Goal: Transaction & Acquisition: Purchase product/service

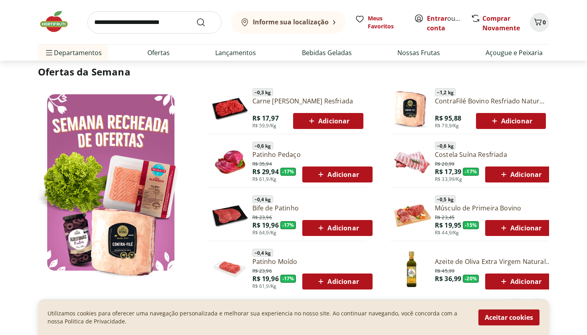
scroll to position [381, 0]
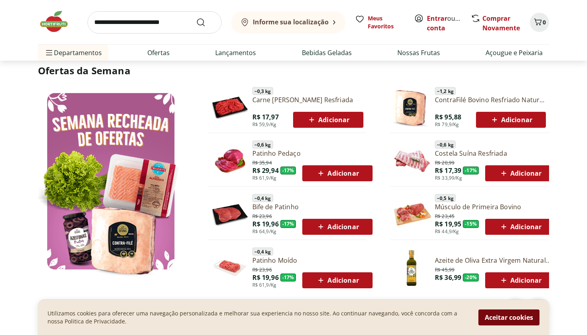
click at [504, 319] on button "Aceitar cookies" at bounding box center [509, 318] width 61 height 16
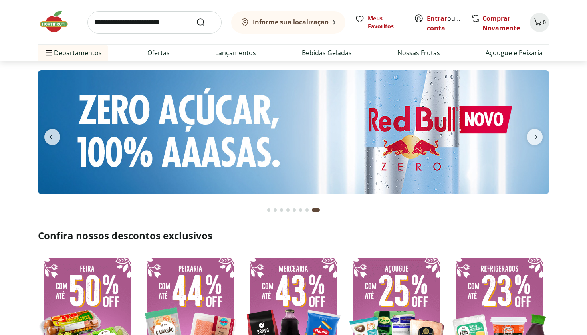
scroll to position [0, 0]
click at [439, 20] on link "Entrar" at bounding box center [437, 18] width 20 height 9
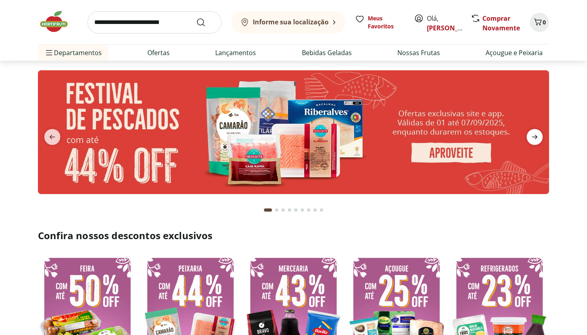
click at [534, 137] on icon "next" at bounding box center [535, 137] width 6 height 4
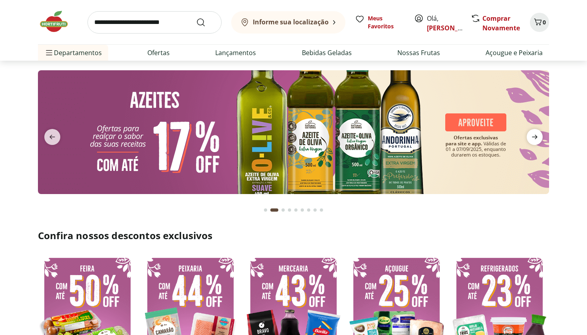
click at [534, 137] on icon "next" at bounding box center [535, 137] width 6 height 4
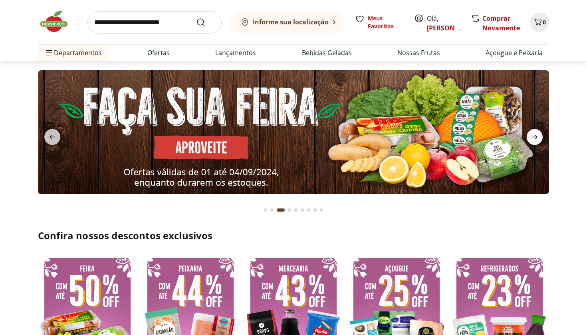
click at [534, 137] on icon "next" at bounding box center [535, 137] width 6 height 4
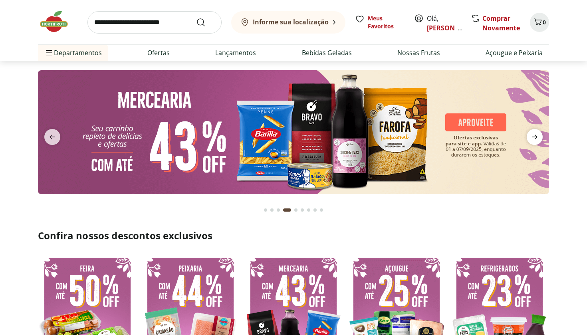
click at [534, 137] on icon "next" at bounding box center [535, 137] width 6 height 4
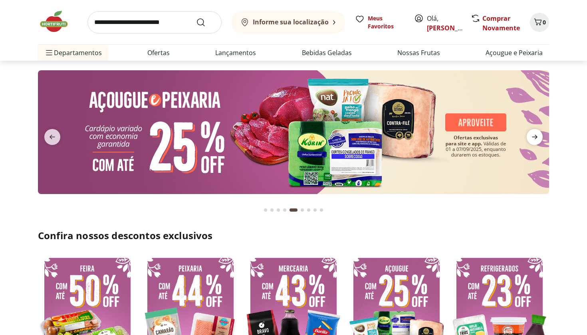
click at [534, 137] on icon "next" at bounding box center [535, 137] width 6 height 4
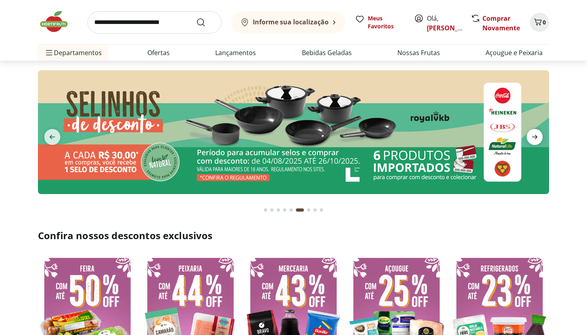
click at [534, 137] on icon "next" at bounding box center [535, 137] width 6 height 4
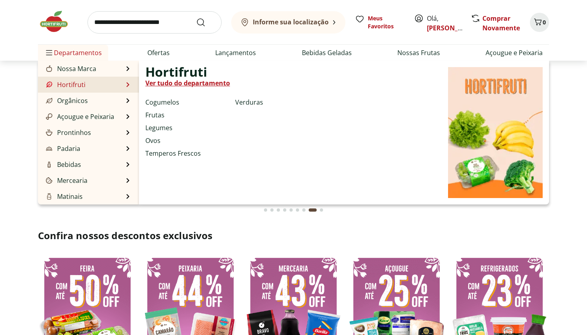
click at [85, 84] on link "Hortifruti" at bounding box center [64, 85] width 41 height 10
select select "**********"
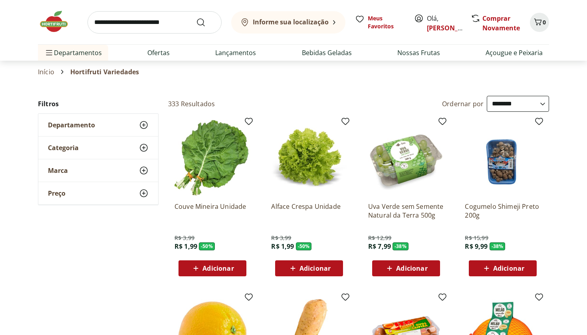
click at [145, 124] on icon at bounding box center [144, 125] width 10 height 10
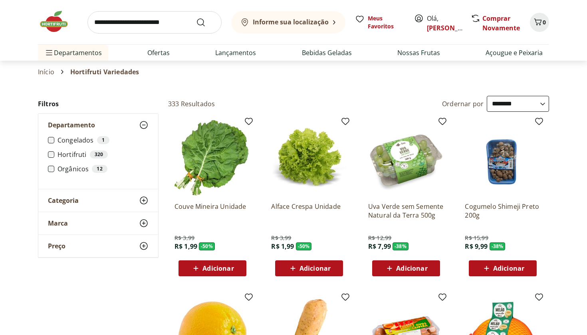
click at [144, 202] on icon at bounding box center [144, 201] width 10 height 10
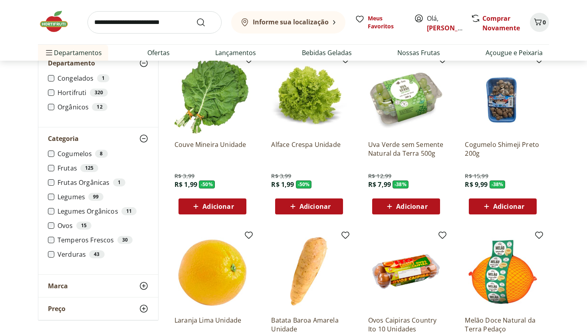
scroll to position [64, 0]
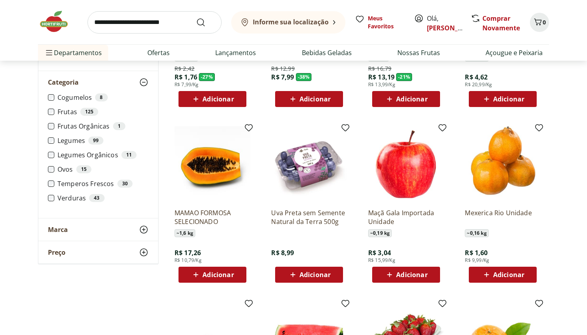
scroll to position [171, 0]
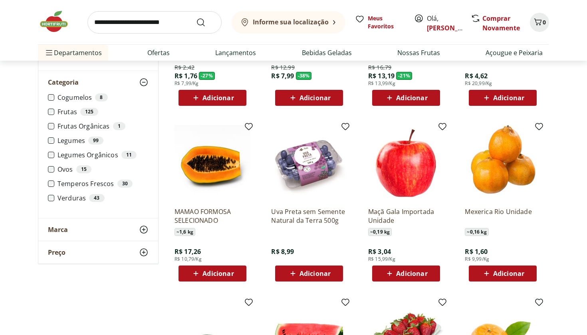
click at [316, 274] on span "Adicionar" at bounding box center [315, 273] width 31 height 6
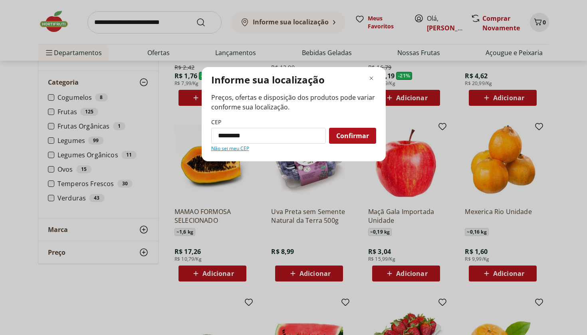
type input "*********"
click at [352, 135] on button "Confirmar" at bounding box center [352, 136] width 47 height 16
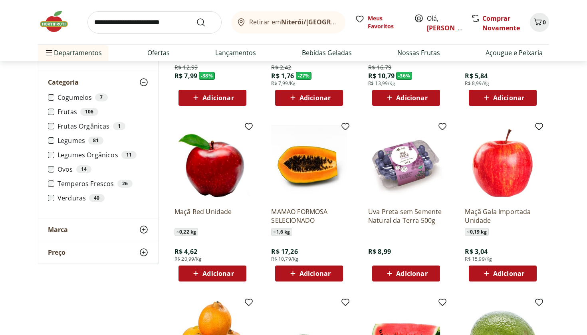
click at [395, 276] on span "Adicionar" at bounding box center [406, 274] width 43 height 10
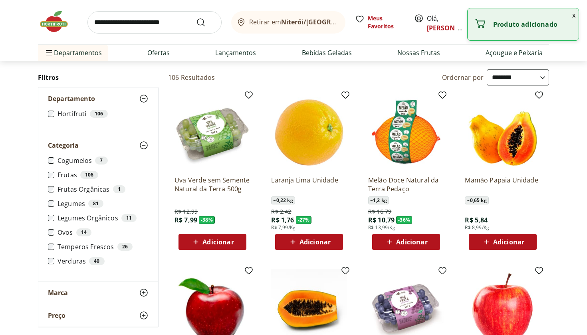
scroll to position [26, 0]
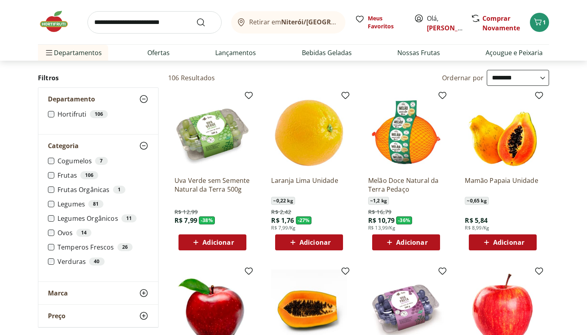
click at [198, 244] on icon at bounding box center [196, 243] width 10 height 10
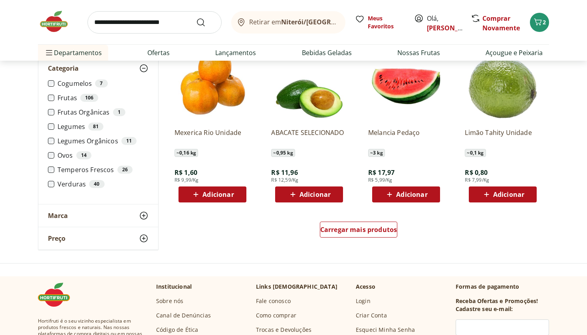
scroll to position [426, 0]
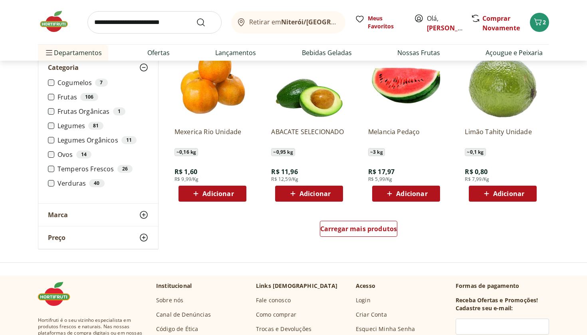
click at [230, 193] on span "Adicionar" at bounding box center [218, 194] width 31 height 6
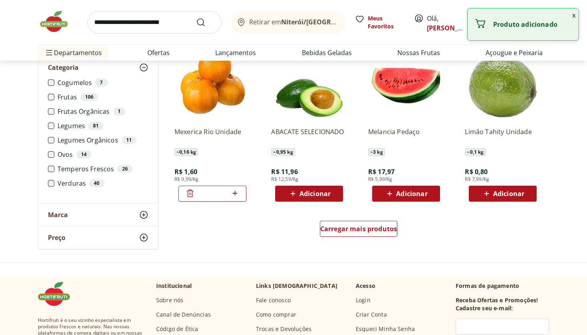
click at [236, 195] on icon at bounding box center [235, 194] width 10 height 10
type input "*"
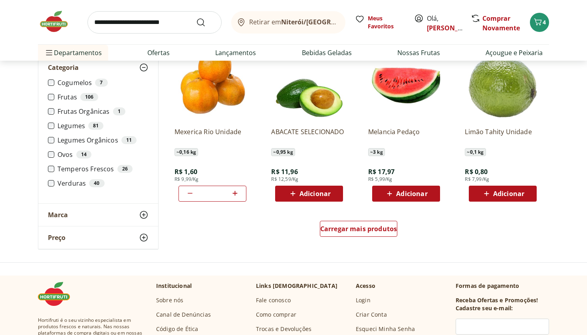
click at [511, 196] on span "Adicionar" at bounding box center [508, 194] width 31 height 6
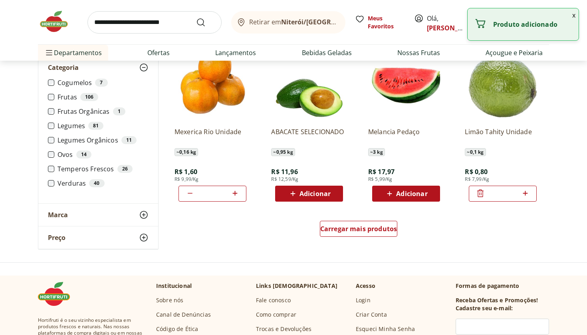
click at [511, 196] on input "*" at bounding box center [502, 193] width 35 height 9
click at [527, 194] on icon at bounding box center [525, 194] width 10 height 10
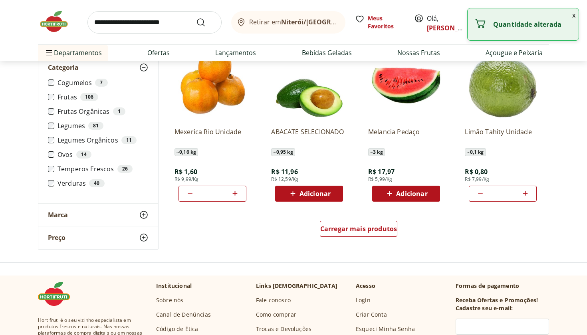
click at [527, 194] on icon at bounding box center [525, 194] width 10 height 10
type input "*"
click at [389, 227] on span "Carregar mais produtos" at bounding box center [358, 229] width 77 height 6
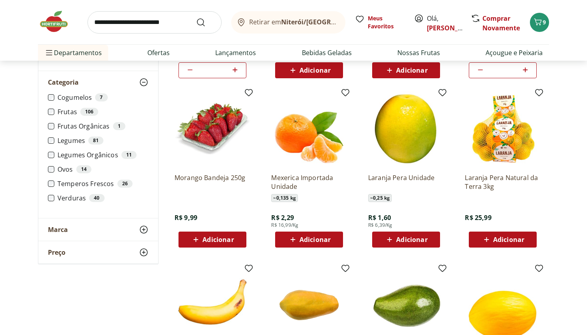
scroll to position [550, 0]
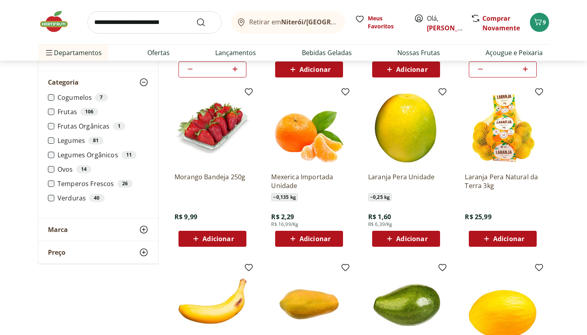
click at [230, 240] on span "Adicionar" at bounding box center [218, 239] width 31 height 6
click at [420, 241] on span "Adicionar" at bounding box center [411, 239] width 31 height 6
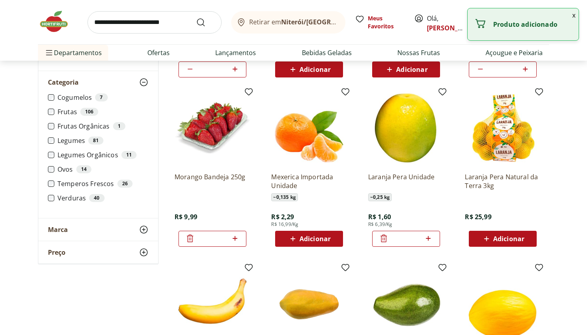
click at [432, 241] on icon at bounding box center [428, 239] width 10 height 10
type input "*"
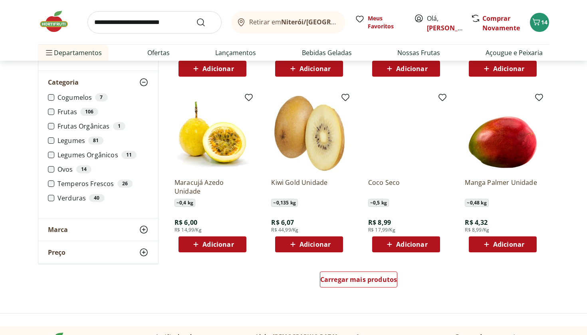
scroll to position [898, 0]
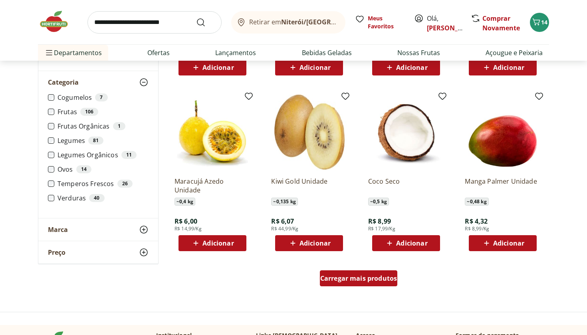
click at [387, 276] on span "Carregar mais produtos" at bounding box center [358, 278] width 77 height 6
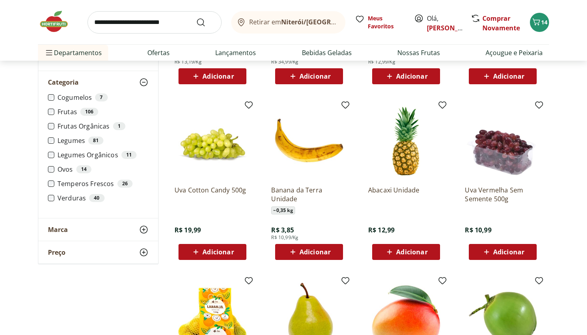
scroll to position [1234, 0]
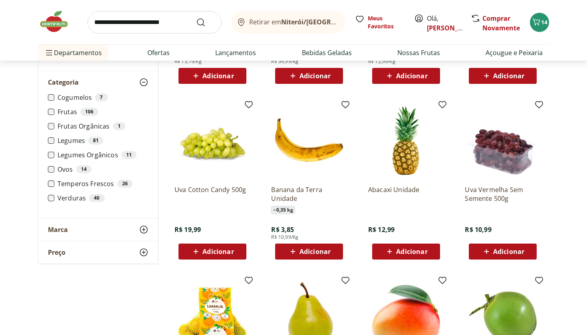
click at [409, 250] on span "Adicionar" at bounding box center [411, 251] width 31 height 6
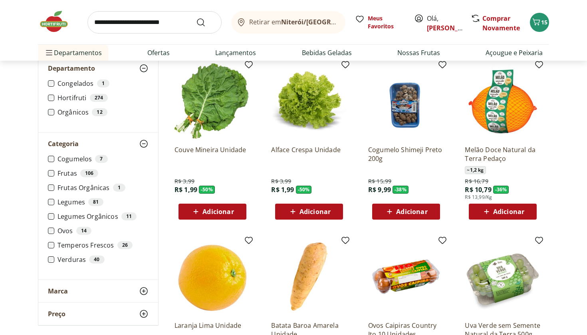
scroll to position [58, 0]
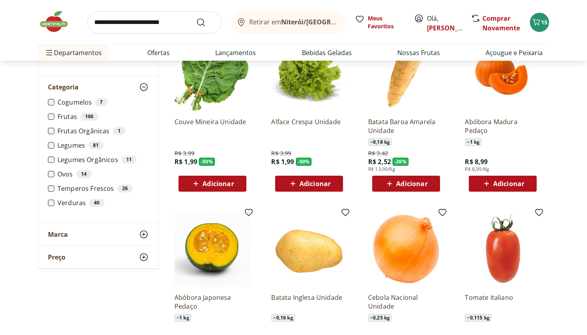
scroll to position [84, 0]
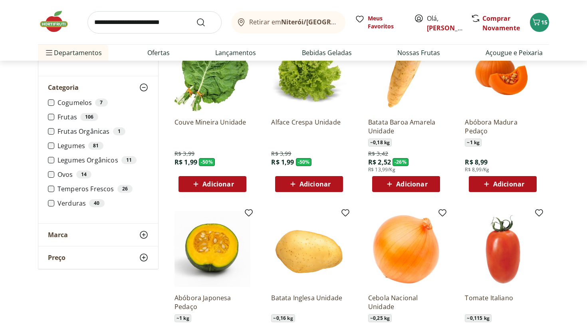
click at [501, 187] on span "Adicionar" at bounding box center [508, 184] width 31 height 6
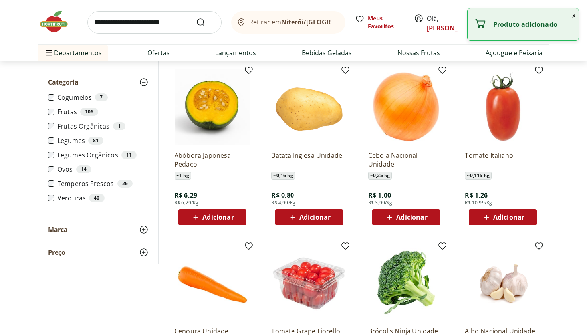
scroll to position [227, 0]
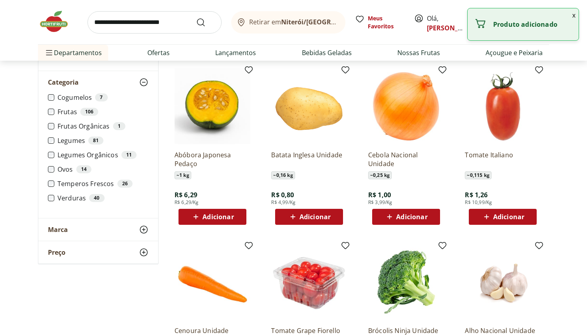
click at [236, 215] on div "Adicionar" at bounding box center [212, 217] width 55 height 14
click at [306, 220] on span "Adicionar" at bounding box center [315, 217] width 31 height 6
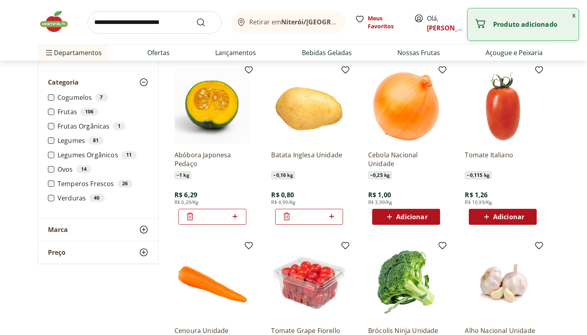
click at [332, 218] on icon at bounding box center [331, 216] width 5 height 5
type input "*"
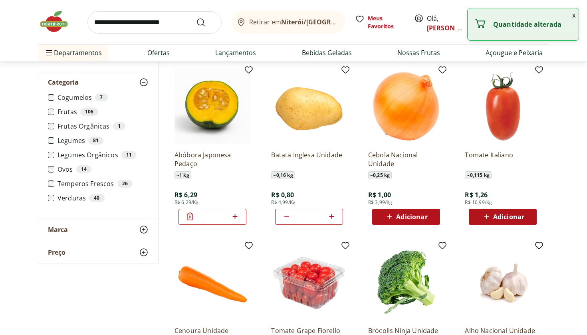
click at [407, 214] on span "Adicionar" at bounding box center [411, 217] width 31 height 6
click at [431, 216] on icon at bounding box center [428, 217] width 10 height 10
type input "*"
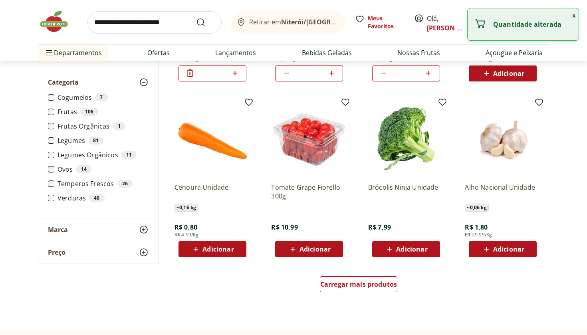
scroll to position [377, 0]
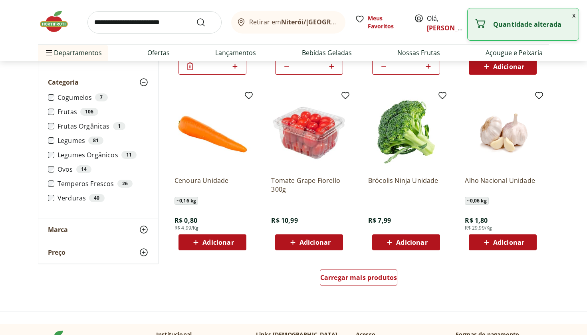
click at [215, 246] on span "Adicionar" at bounding box center [218, 242] width 31 height 6
click at [234, 244] on icon at bounding box center [235, 242] width 10 height 10
type input "*"
click at [403, 243] on span "Adicionar" at bounding box center [411, 242] width 31 height 6
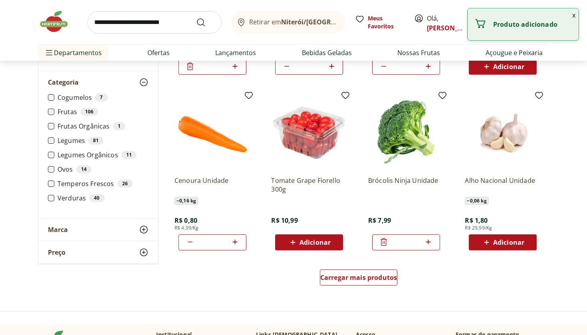
click at [500, 242] on span "Adicionar" at bounding box center [508, 242] width 31 height 6
click at [528, 244] on icon at bounding box center [525, 242] width 10 height 10
type input "*"
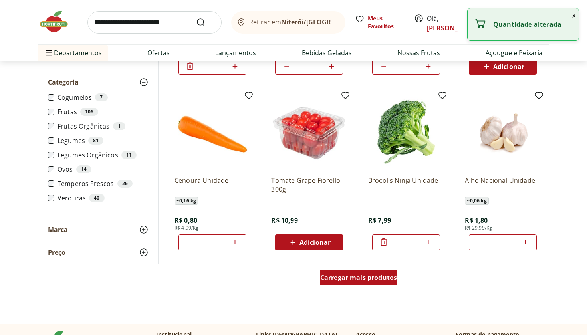
click at [368, 277] on span "Carregar mais produtos" at bounding box center [358, 277] width 77 height 6
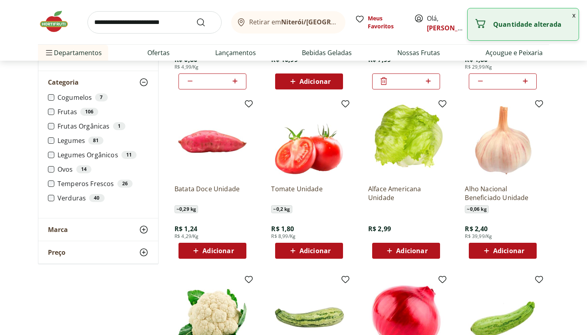
scroll to position [548, 0]
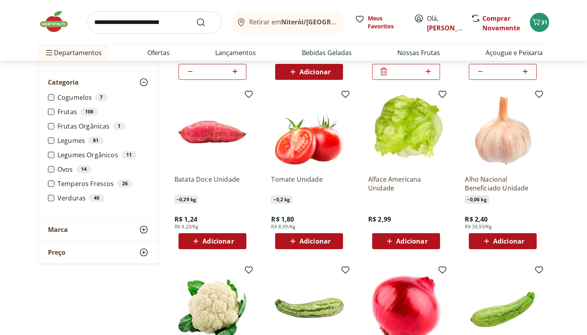
click at [409, 241] on span "Adicionar" at bounding box center [411, 241] width 31 height 6
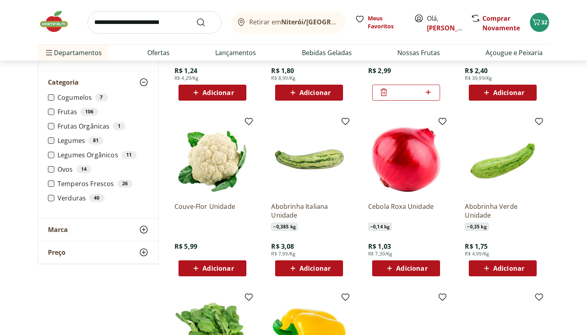
scroll to position [718, 0]
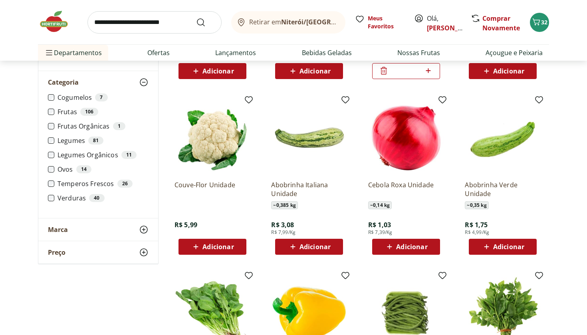
click at [213, 245] on span "Adicionar" at bounding box center [218, 247] width 31 height 6
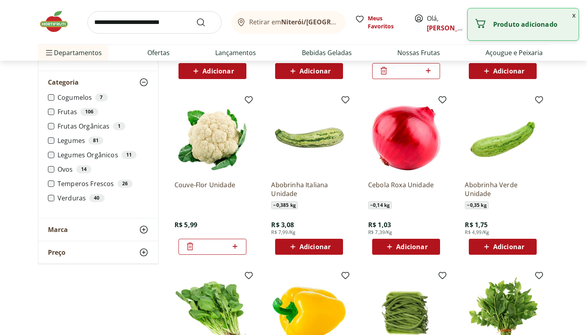
click at [306, 248] on span "Adicionar" at bounding box center [315, 247] width 31 height 6
click at [334, 248] on icon at bounding box center [332, 247] width 10 height 10
type input "*"
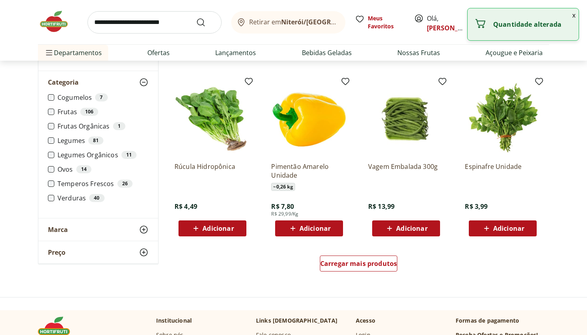
scroll to position [914, 0]
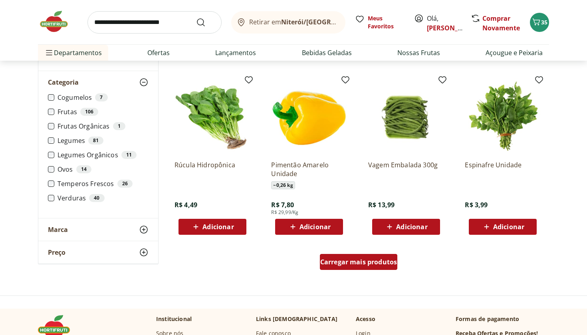
click at [355, 262] on span "Carregar mais produtos" at bounding box center [358, 262] width 77 height 6
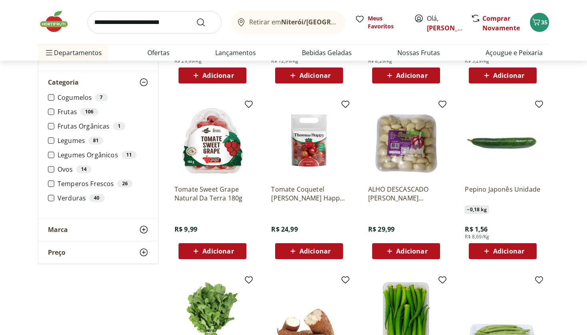
scroll to position [1238, 0]
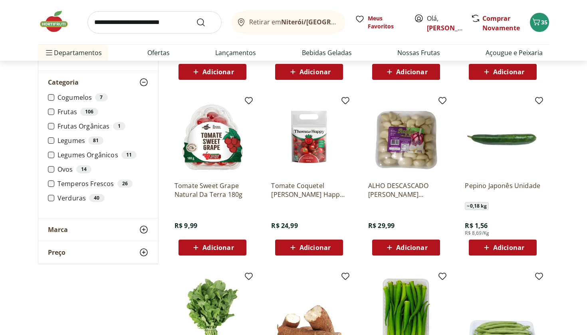
click at [212, 248] on span "Adicionar" at bounding box center [218, 247] width 31 height 6
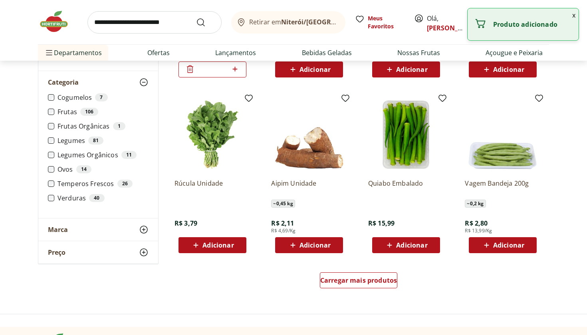
scroll to position [1417, 0]
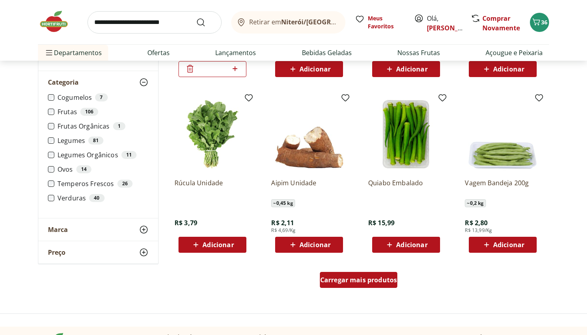
click at [360, 280] on span "Carregar mais produtos" at bounding box center [358, 280] width 77 height 6
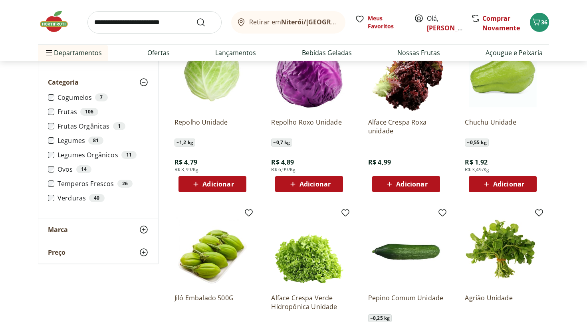
scroll to position [1823, 0]
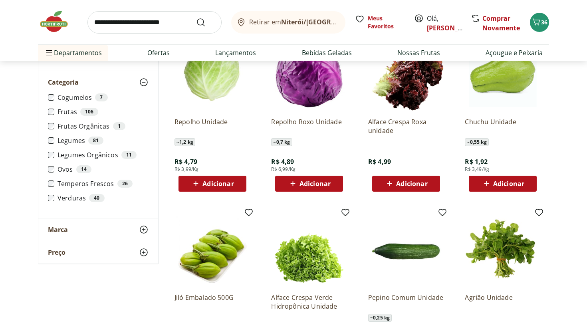
click at [502, 183] on span "Adicionar" at bounding box center [508, 184] width 31 height 6
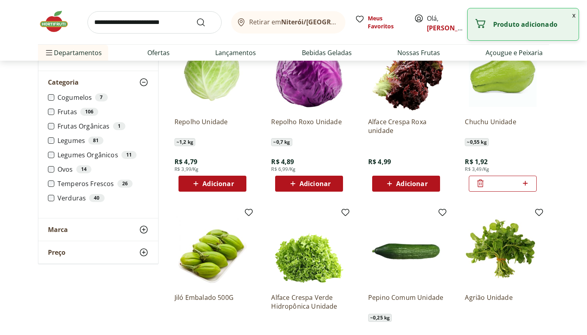
click at [527, 185] on icon at bounding box center [525, 184] width 10 height 10
type input "*"
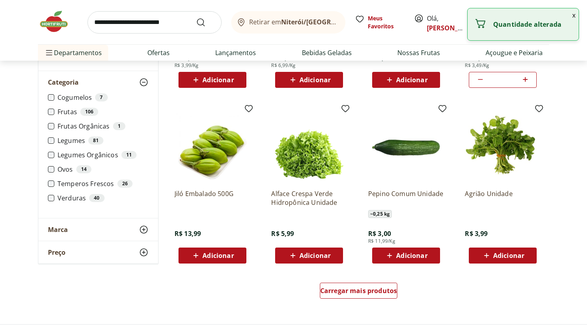
scroll to position [1929, 0]
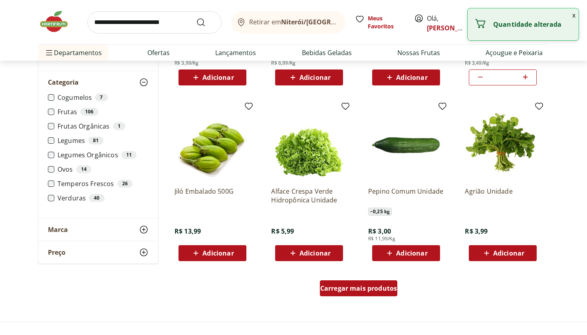
click at [367, 289] on span "Carregar mais produtos" at bounding box center [358, 288] width 77 height 6
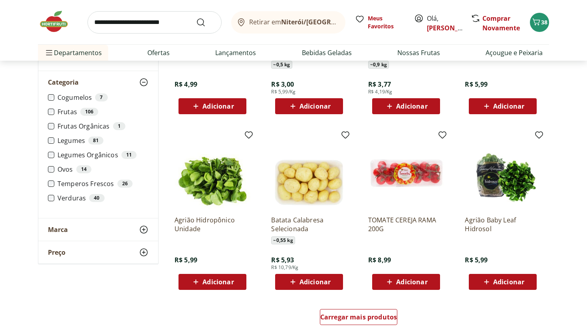
scroll to position [2425, 0]
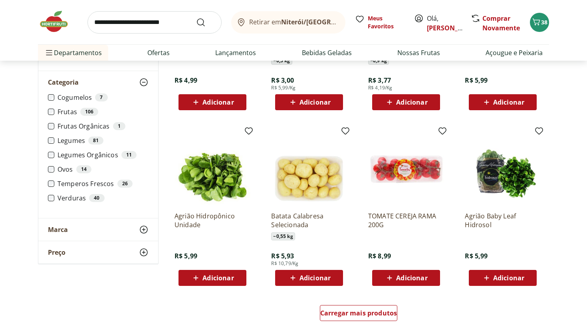
click at [319, 281] on span "Adicionar" at bounding box center [315, 278] width 31 height 6
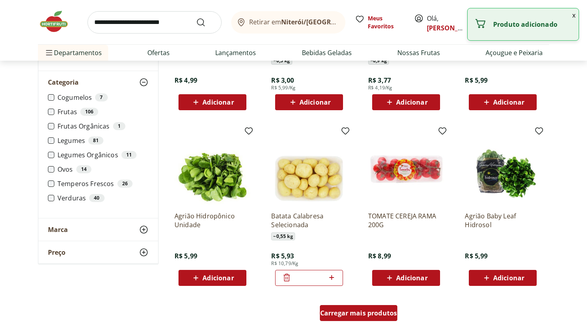
click at [358, 316] on span "Carregar mais produtos" at bounding box center [358, 313] width 77 height 6
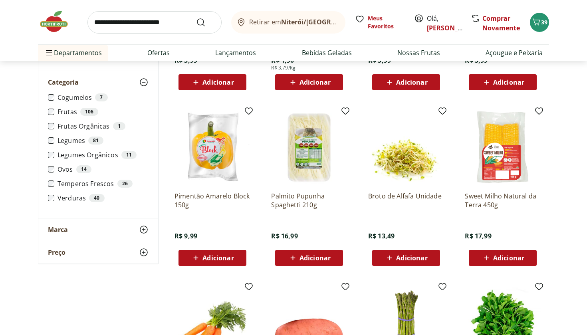
scroll to position [2791, 0]
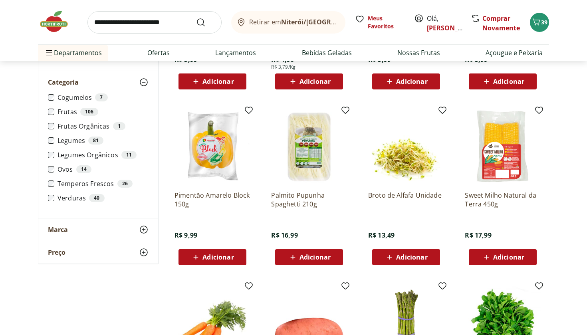
click at [505, 255] on span "Adicionar" at bounding box center [508, 257] width 31 height 6
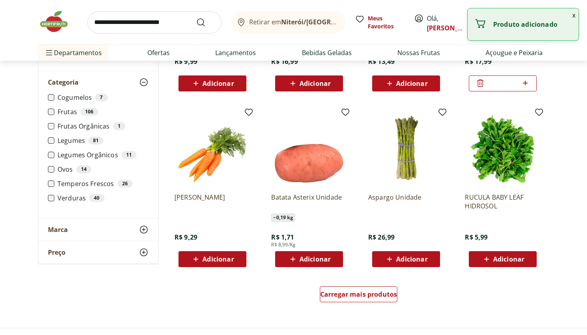
scroll to position [2965, 0]
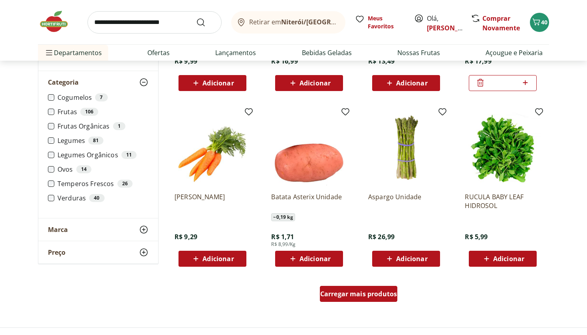
click at [352, 298] on div "Carregar mais produtos" at bounding box center [359, 294] width 78 height 16
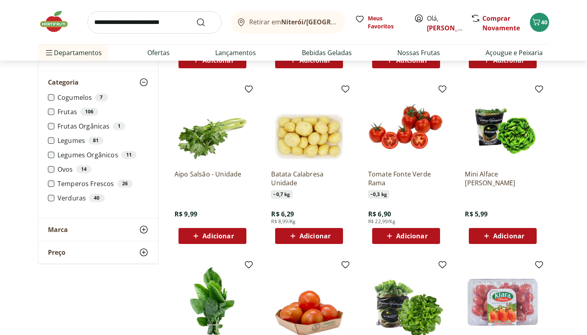
scroll to position [3315, 0]
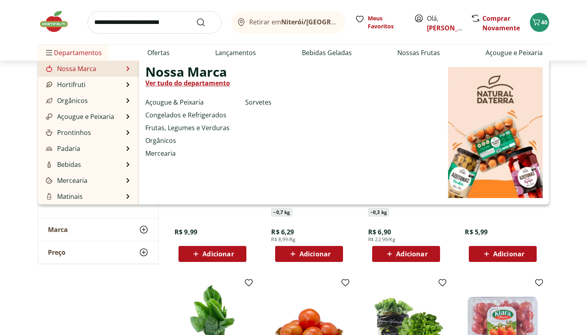
click at [88, 72] on link "Nossa Marca" at bounding box center [70, 69] width 52 height 10
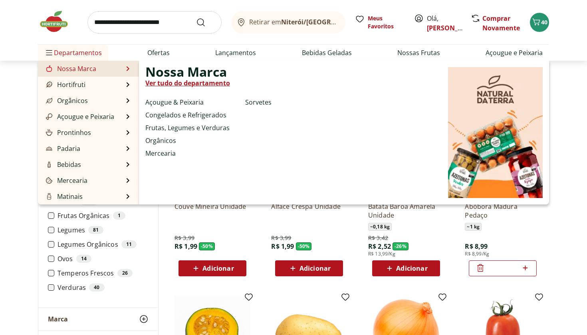
select select "**********"
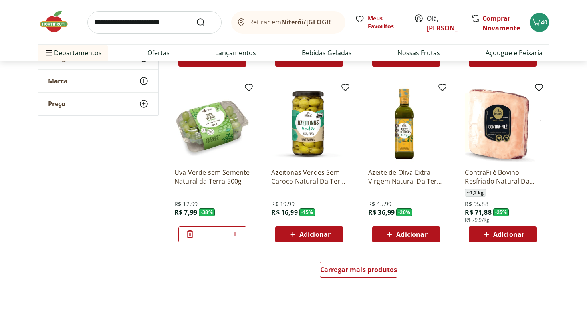
scroll to position [386, 0]
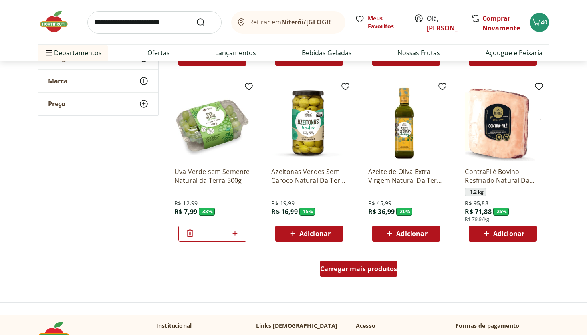
click at [360, 272] on span "Carregar mais produtos" at bounding box center [358, 269] width 77 height 6
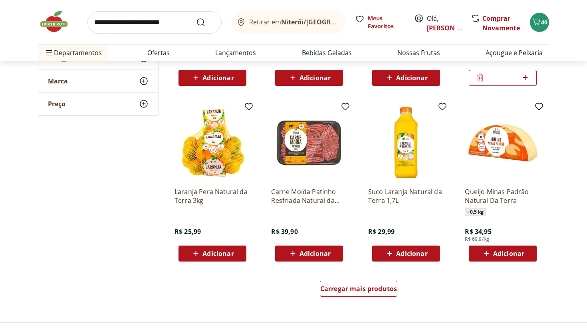
scroll to position [888, 0]
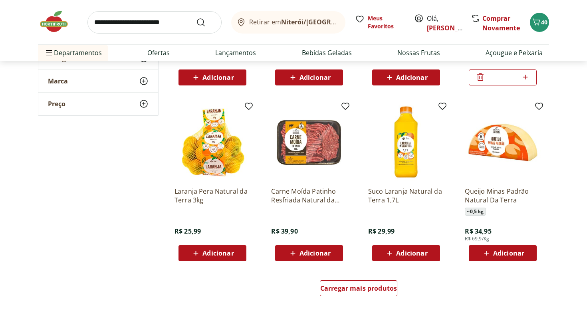
click at [322, 254] on span "Adicionar" at bounding box center [315, 253] width 31 height 6
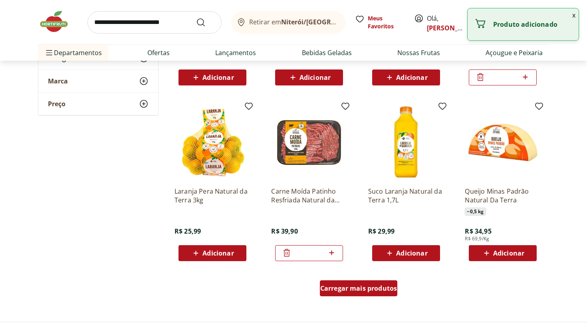
click at [352, 290] on span "Carregar mais produtos" at bounding box center [358, 288] width 77 height 6
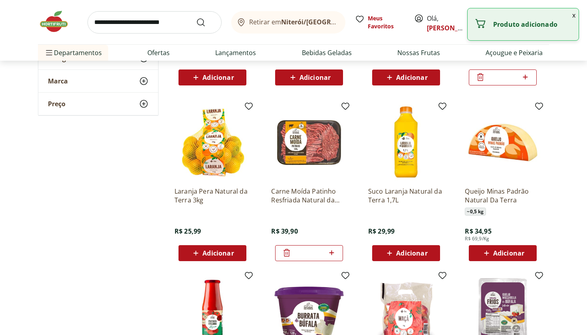
click at [504, 256] on span "Adicionar" at bounding box center [508, 253] width 31 height 6
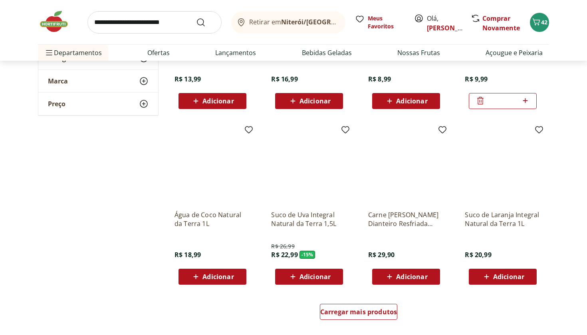
scroll to position [1386, 0]
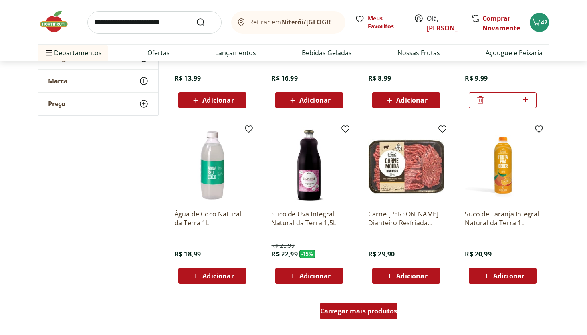
click at [361, 314] on span "Carregar mais produtos" at bounding box center [358, 311] width 77 height 6
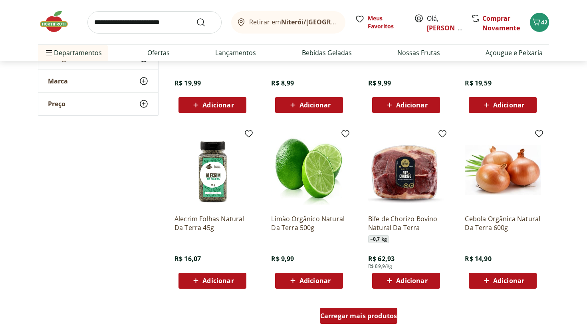
scroll to position [1907, 0]
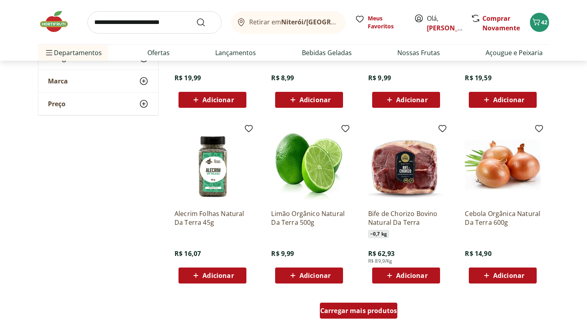
click at [361, 312] on span "Carregar mais produtos" at bounding box center [358, 311] width 77 height 6
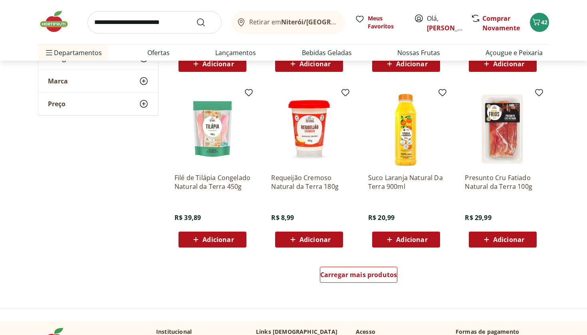
scroll to position [2465, 0]
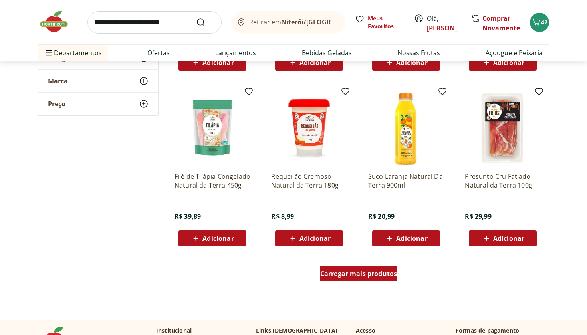
click at [365, 274] on span "Carregar mais produtos" at bounding box center [358, 273] width 77 height 6
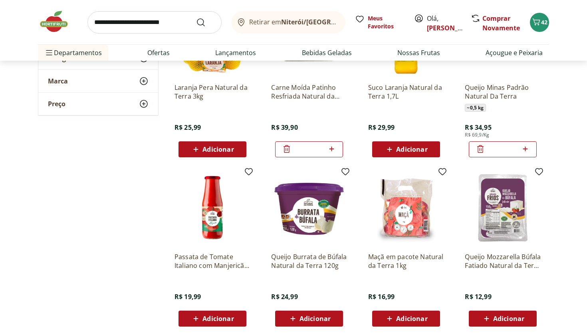
scroll to position [993, 0]
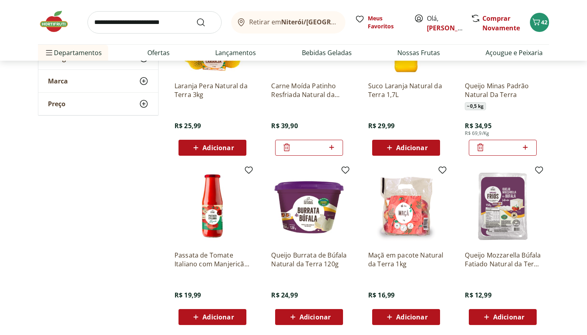
click at [498, 320] on span "Adicionar" at bounding box center [508, 317] width 31 height 6
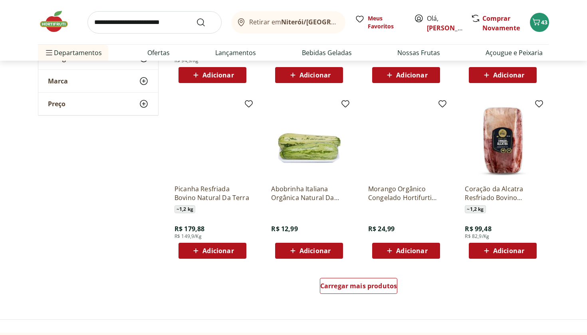
scroll to position [2975, 0]
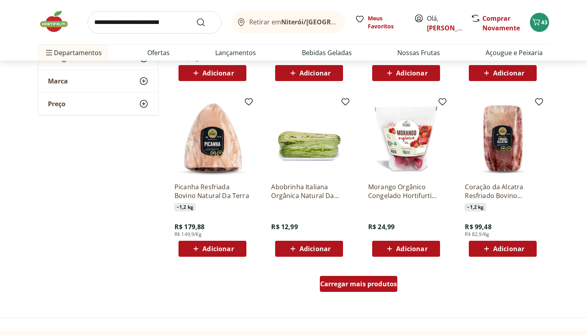
click at [355, 285] on span "Carregar mais produtos" at bounding box center [358, 284] width 77 height 6
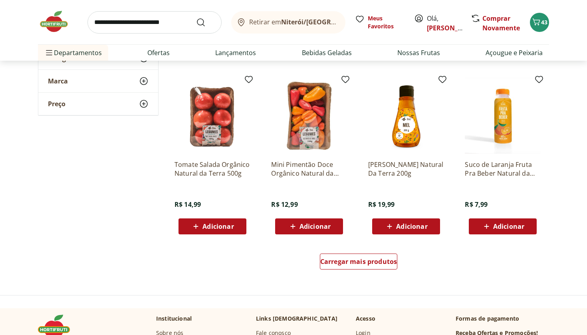
scroll to position [3520, 0]
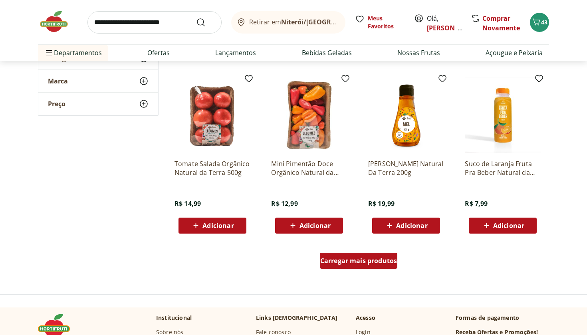
click at [362, 261] on span "Carregar mais produtos" at bounding box center [358, 261] width 77 height 6
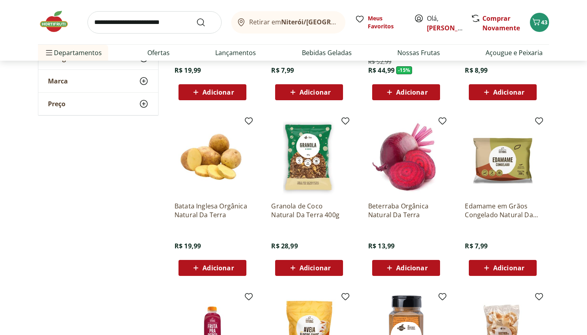
scroll to position [3825, 0]
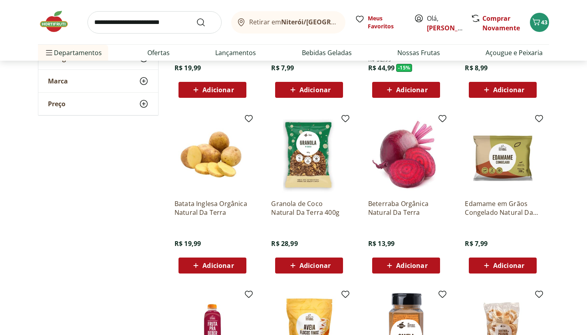
click at [500, 266] on span "Adicionar" at bounding box center [508, 265] width 31 height 6
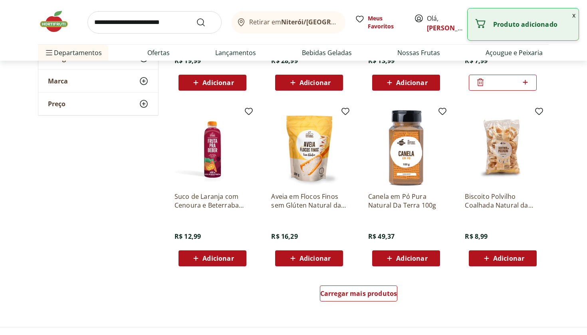
scroll to position [4008, 0]
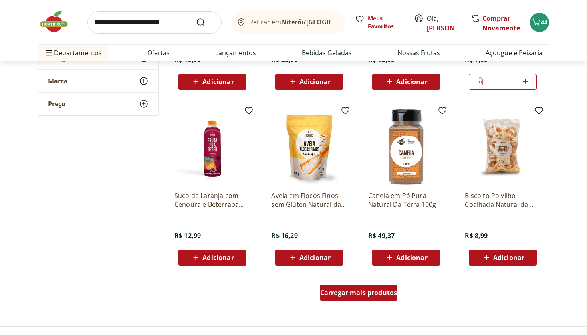
click at [352, 292] on span "Carregar mais produtos" at bounding box center [358, 293] width 77 height 6
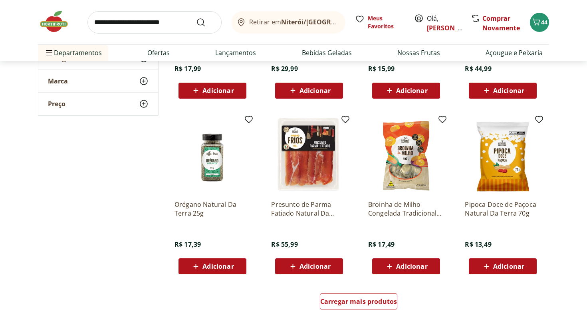
scroll to position [4530, 0]
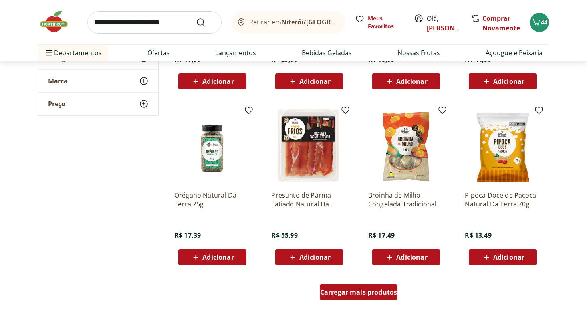
click at [353, 297] on div "Carregar mais produtos" at bounding box center [359, 292] width 78 height 16
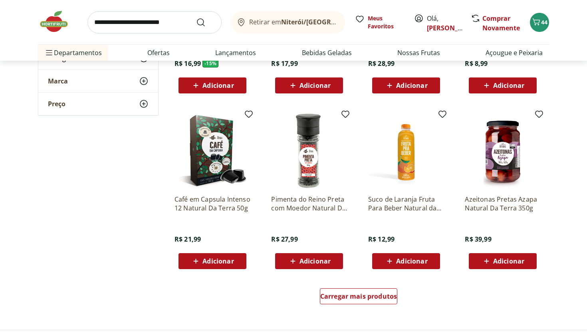
scroll to position [5049, 0]
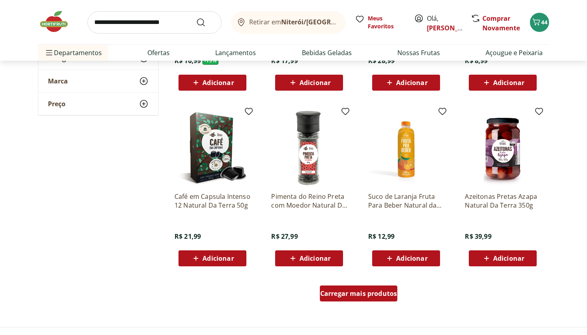
click at [347, 291] on span "Carregar mais produtos" at bounding box center [358, 293] width 77 height 6
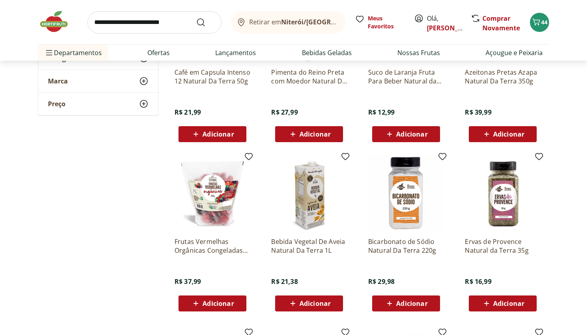
scroll to position [5174, 0]
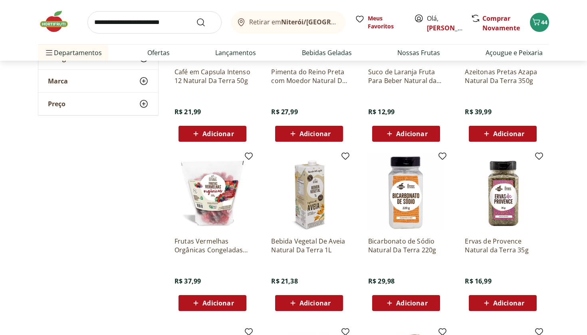
click at [173, 26] on input "search" at bounding box center [154, 22] width 134 height 22
type input "**********"
click at [206, 22] on button "Submit Search" at bounding box center [205, 23] width 19 height 10
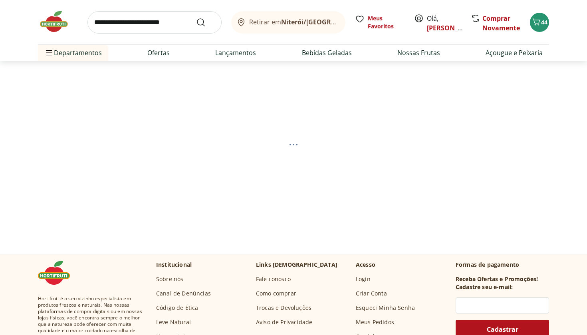
select select "**********"
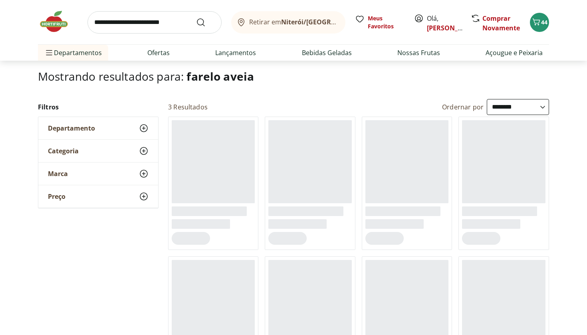
scroll to position [30, 0]
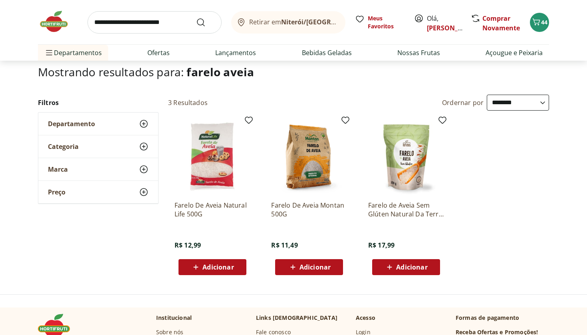
click at [231, 266] on span "Adicionar" at bounding box center [218, 267] width 31 height 6
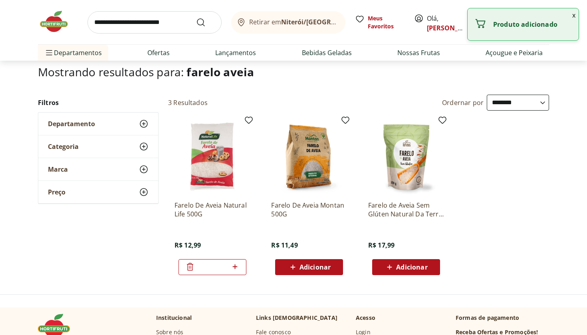
click at [167, 24] on input "search" at bounding box center [154, 22] width 134 height 22
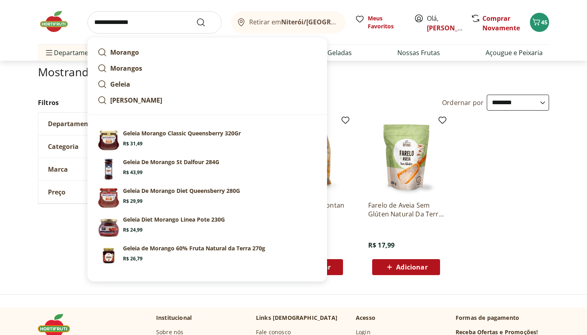
type input "**********"
click at [206, 22] on button "Submit Search" at bounding box center [205, 23] width 19 height 10
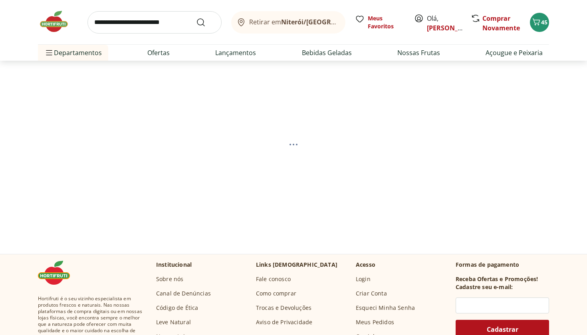
select select "**********"
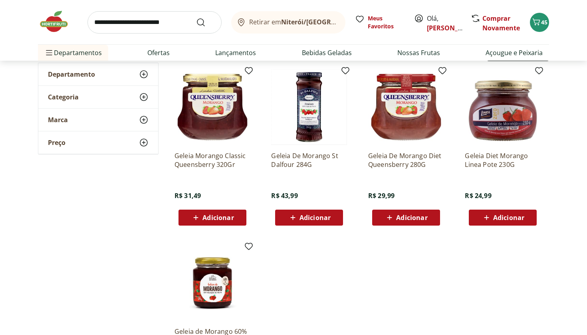
scroll to position [81, 0]
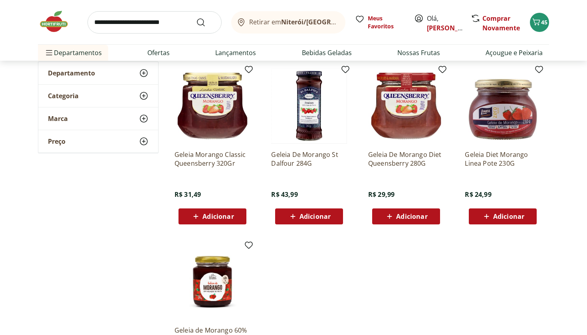
click at [412, 114] on img at bounding box center [406, 106] width 76 height 76
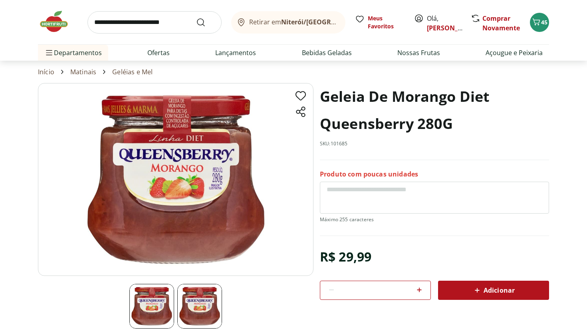
select select "**********"
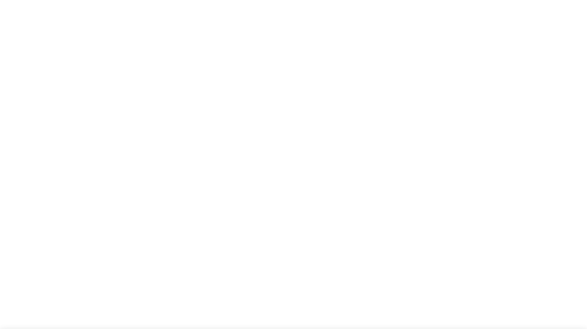
scroll to position [81, 0]
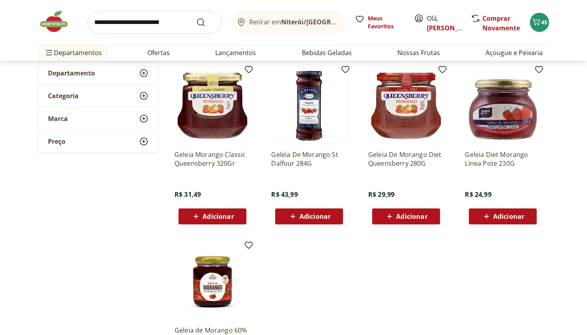
click at [493, 113] on img at bounding box center [503, 106] width 76 height 76
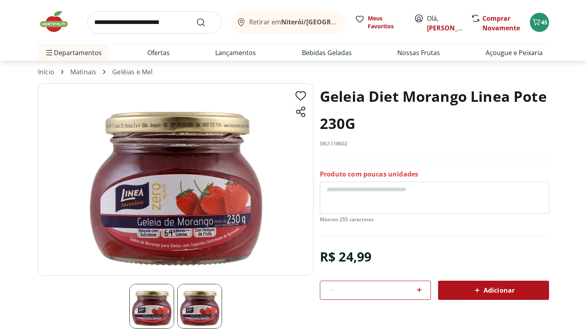
select select "**********"
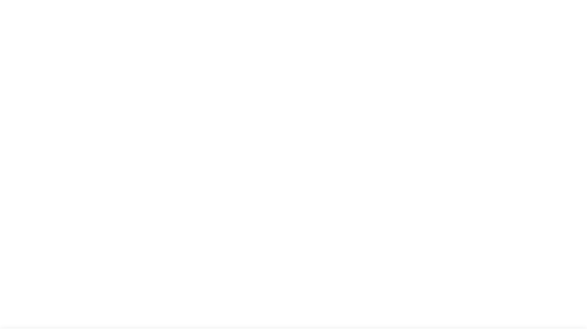
scroll to position [81, 0]
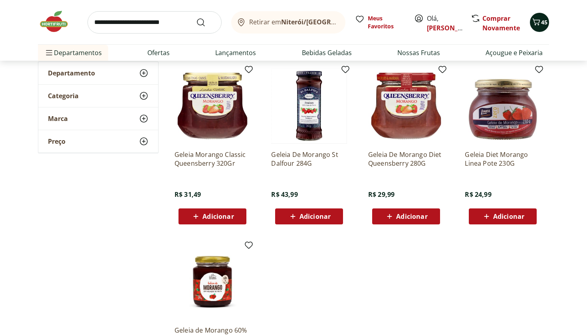
click at [540, 20] on icon "Carrinho" at bounding box center [537, 22] width 10 height 10
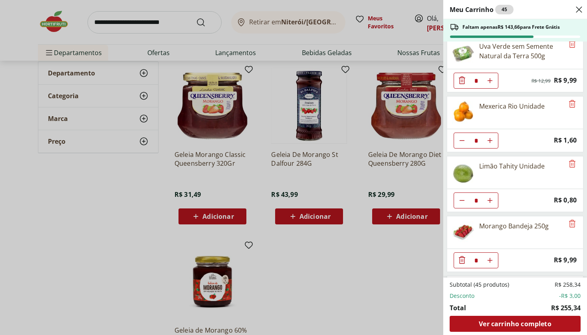
scroll to position [70, 0]
click at [570, 105] on icon "Remove" at bounding box center [572, 103] width 6 height 8
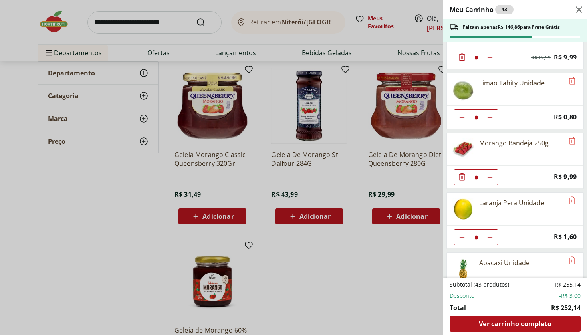
scroll to position [146, 0]
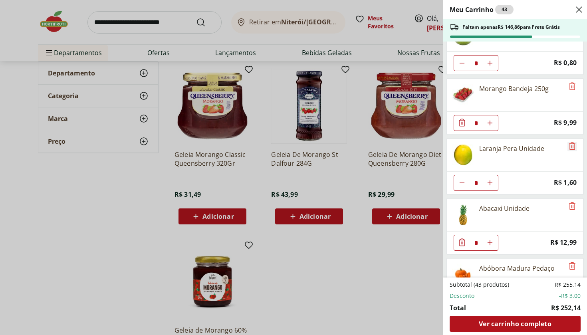
click at [570, 147] on icon "Remove" at bounding box center [573, 146] width 10 height 10
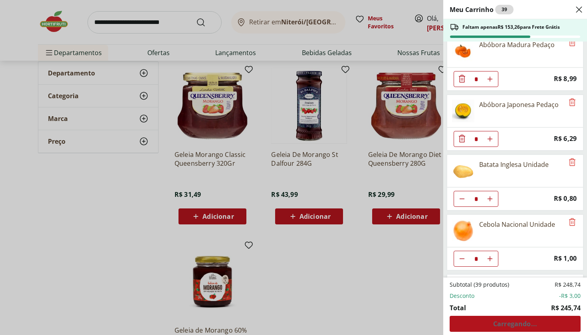
scroll to position [345, 0]
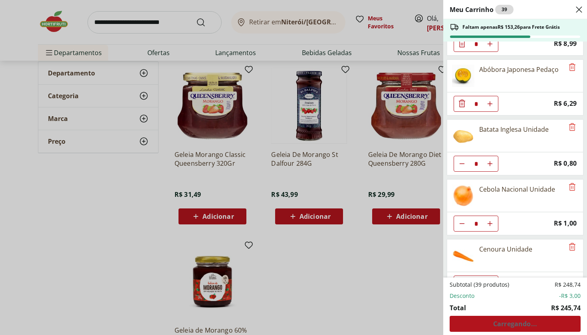
click at [493, 163] on icon "Aumentar Quantidade" at bounding box center [490, 164] width 6 height 6
type input "*"
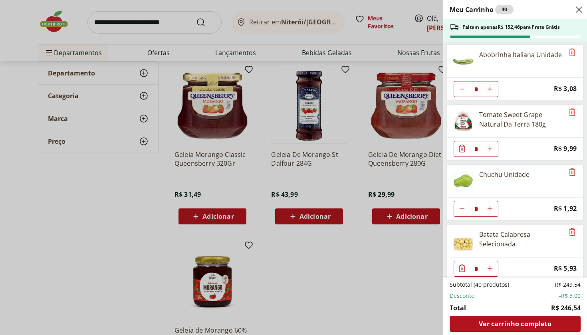
scroll to position [840, 0]
click at [466, 210] on button "Diminuir Quantidade" at bounding box center [462, 209] width 16 height 16
type input "*"
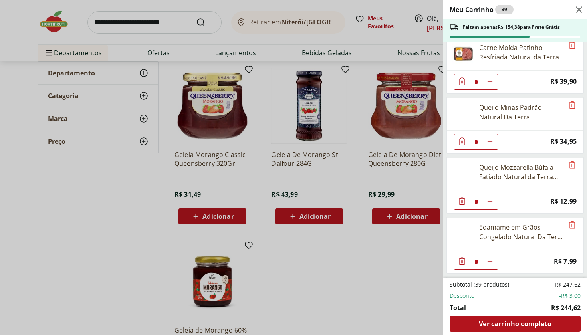
scroll to position [1147, 0]
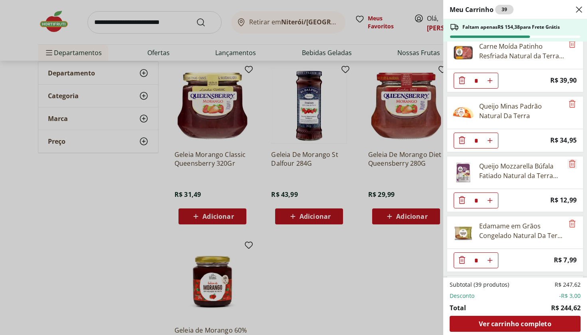
click at [569, 164] on icon "Remove" at bounding box center [572, 164] width 6 height 8
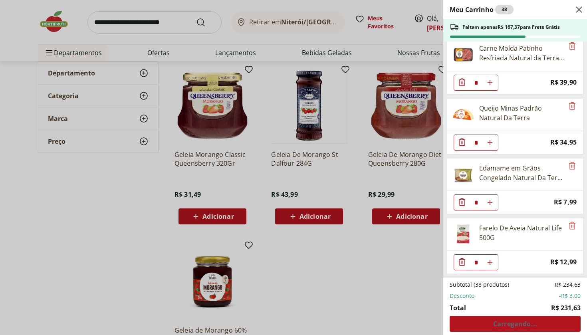
scroll to position [1145, 0]
click at [319, 216] on div "Meu Carrinho 38 Faltam apenas R$ 167,37 para Frete Grátis Uva Preta sem Semente…" at bounding box center [293, 167] width 587 height 335
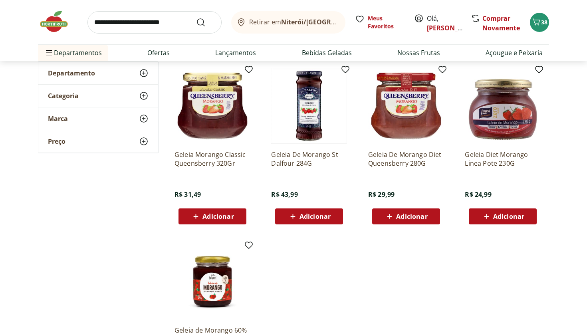
click at [319, 216] on span "Adicionar" at bounding box center [315, 216] width 31 height 6
click at [544, 26] on button "39" at bounding box center [539, 22] width 19 height 19
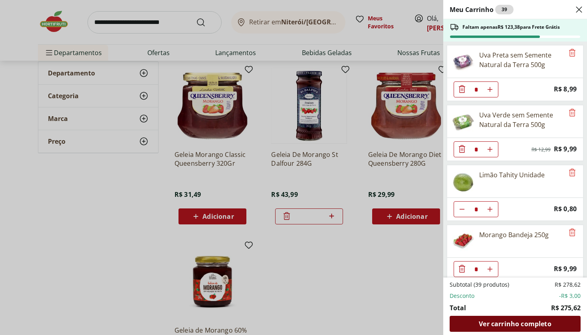
click at [511, 323] on span "Ver carrinho completo" at bounding box center [515, 324] width 72 height 6
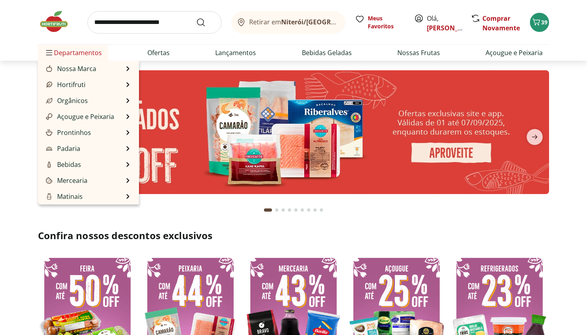
click at [83, 56] on span "Departamentos" at bounding box center [73, 52] width 58 height 19
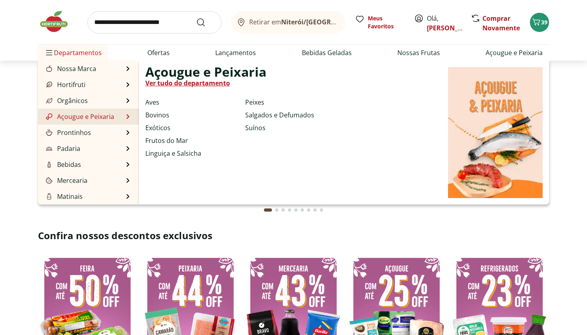
click at [85, 118] on link "Açougue e Peixaria" at bounding box center [79, 117] width 70 height 10
select select "**********"
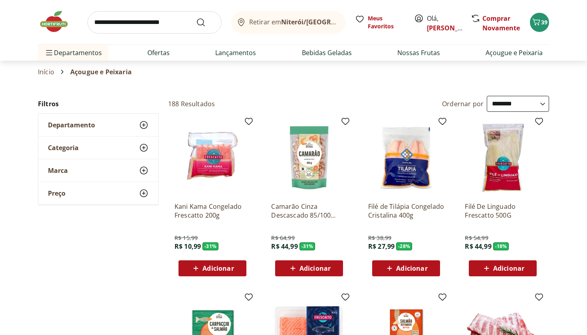
click at [143, 147] on icon at bounding box center [144, 148] width 10 height 10
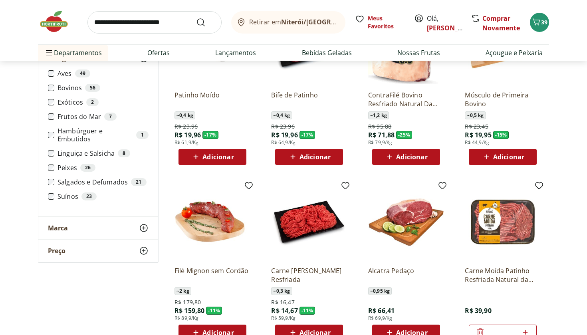
scroll to position [111, 0]
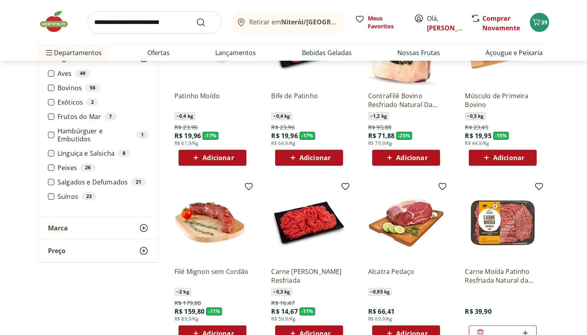
click at [207, 161] on span "Adicionar" at bounding box center [218, 158] width 31 height 6
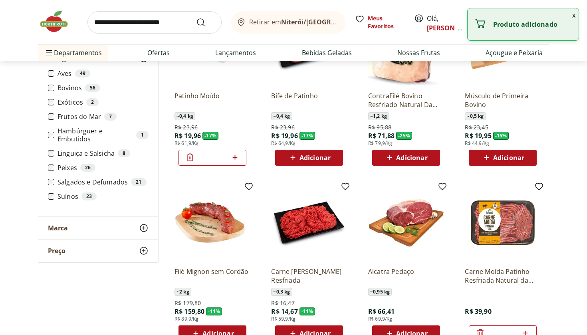
click at [236, 159] on icon at bounding box center [235, 158] width 10 height 10
type input "*"
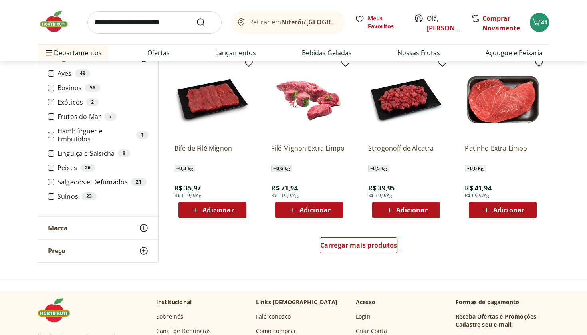
scroll to position [410, 0]
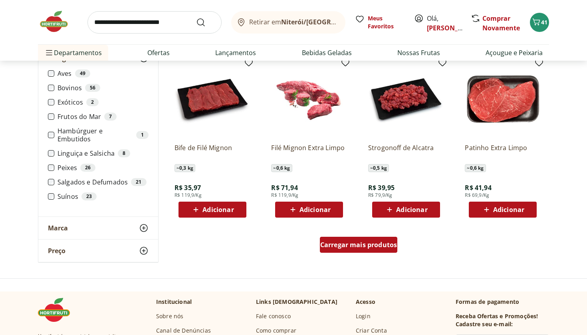
click at [339, 245] on span "Carregar mais produtos" at bounding box center [358, 245] width 77 height 6
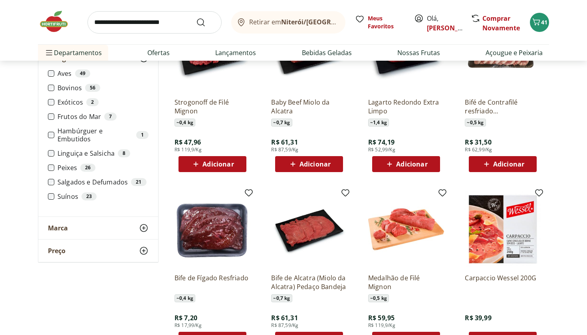
scroll to position [802, 0]
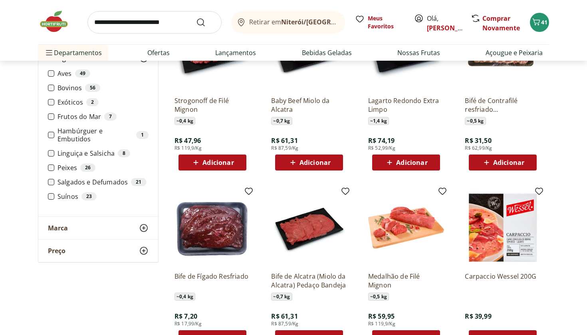
click at [507, 161] on span "Adicionar" at bounding box center [508, 162] width 31 height 6
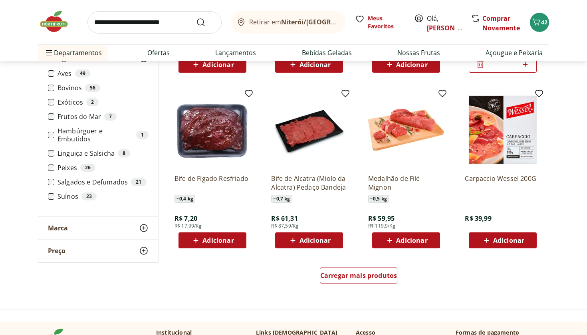
scroll to position [906, 0]
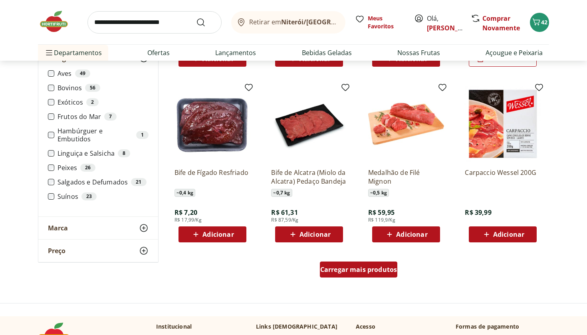
click at [359, 275] on div "Carregar mais produtos" at bounding box center [359, 270] width 78 height 16
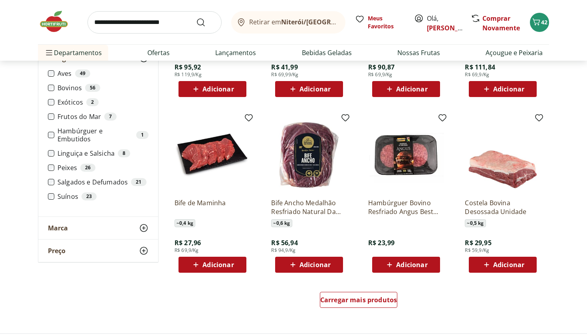
scroll to position [1404, 0]
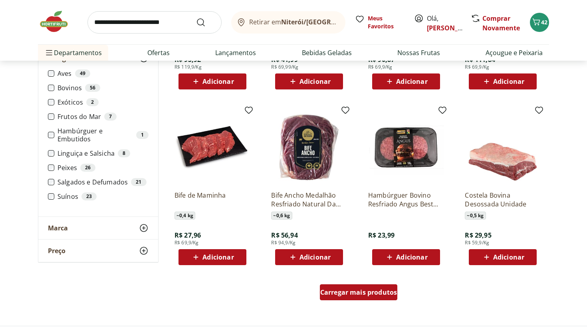
click at [370, 289] on span "Carregar mais produtos" at bounding box center [358, 292] width 77 height 6
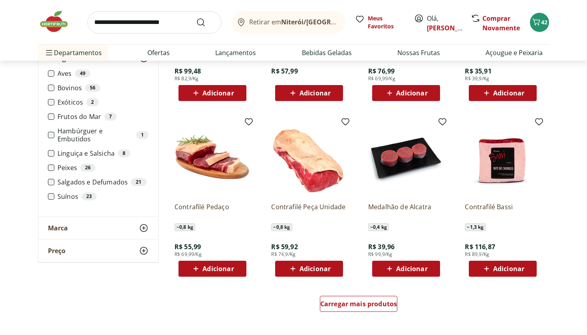
scroll to position [1917, 0]
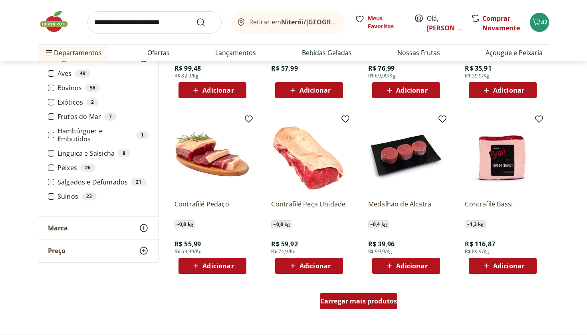
click at [366, 307] on div "Carregar mais produtos" at bounding box center [359, 301] width 78 height 16
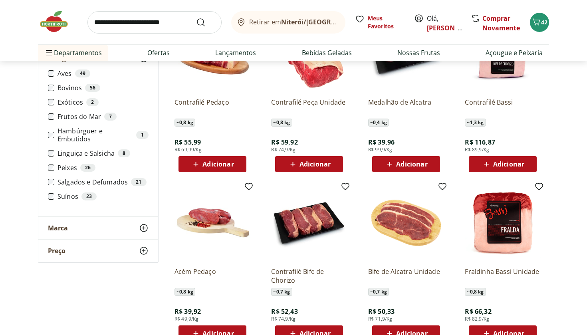
scroll to position [2030, 0]
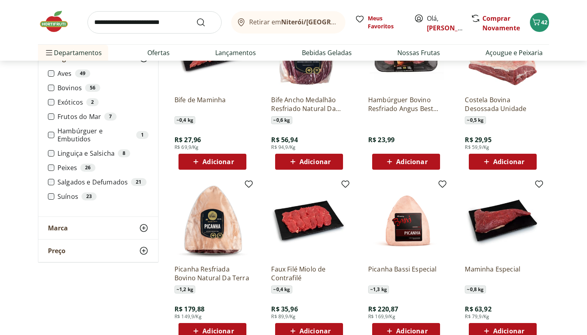
scroll to position [1215, 0]
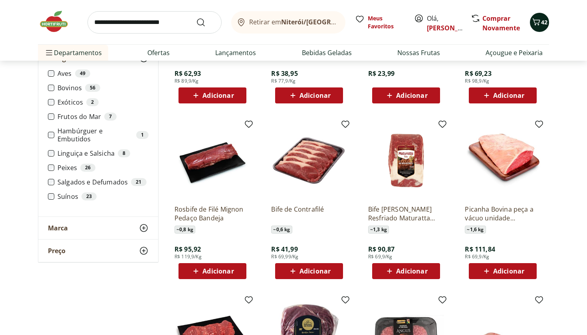
click at [541, 22] on icon "Carrinho" at bounding box center [537, 22] width 10 height 10
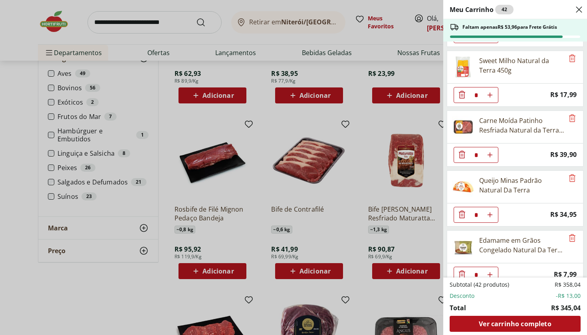
scroll to position [1072, 0]
click at [569, 121] on icon "Remove" at bounding box center [573, 119] width 10 height 10
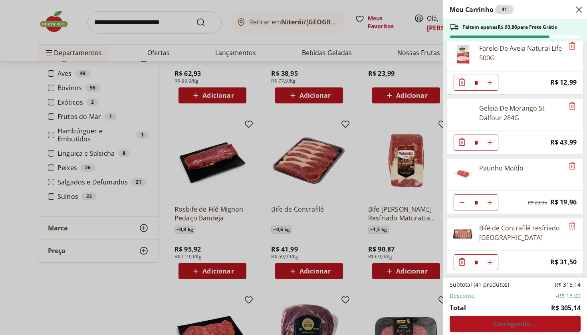
scroll to position [1265, 0]
click at [490, 203] on use "Aumentar Quantidade" at bounding box center [490, 202] width 6 height 6
type input "*"
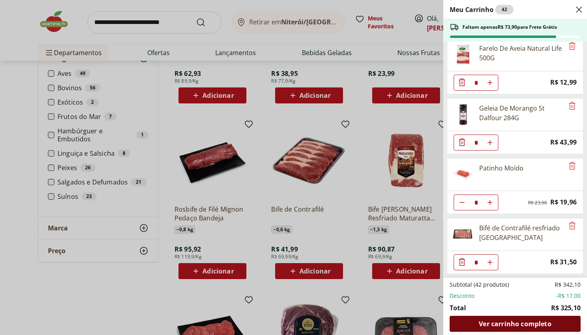
click at [499, 326] on span "Ver carrinho completo" at bounding box center [515, 324] width 72 height 6
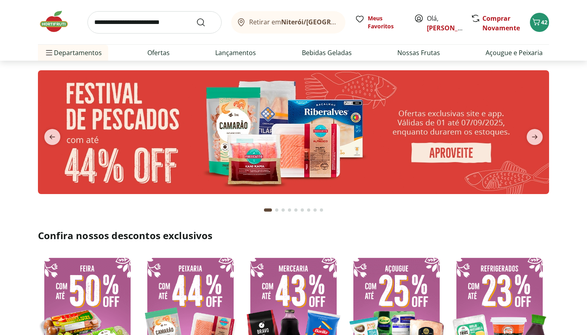
click at [157, 28] on input "search" at bounding box center [154, 22] width 134 height 22
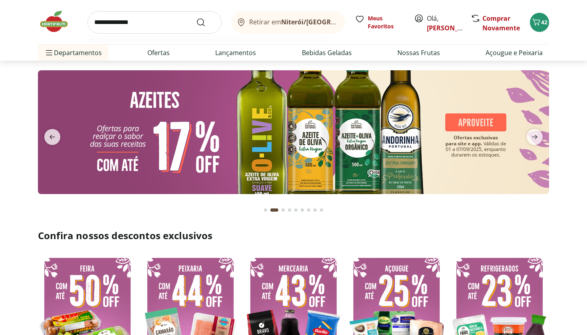
type input "**********"
click at [206, 22] on button "Submit Search" at bounding box center [205, 23] width 19 height 10
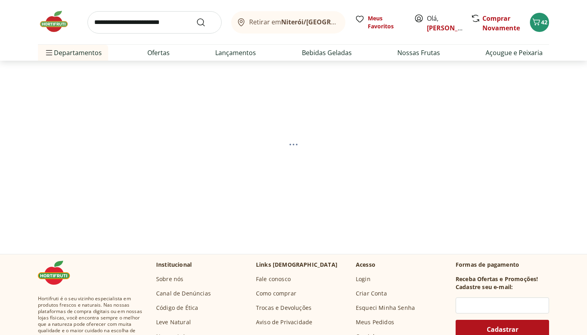
select select "**********"
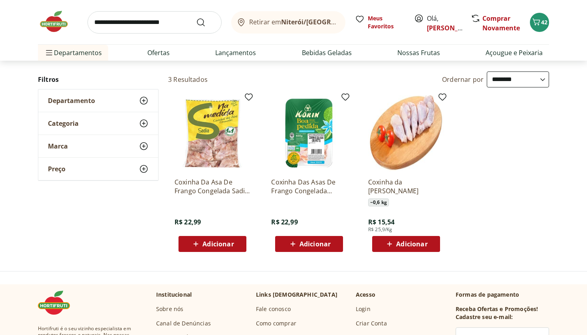
scroll to position [69, 0]
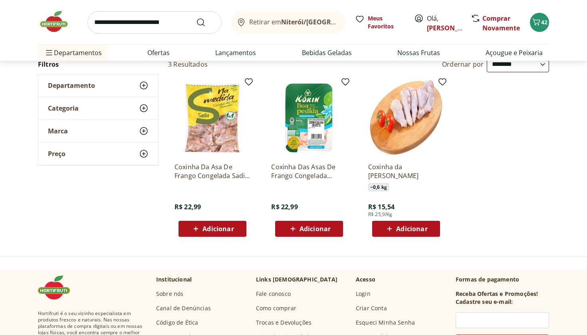
click at [207, 232] on span "Adicionar" at bounding box center [218, 229] width 31 height 6
click at [235, 227] on icon at bounding box center [235, 229] width 10 height 10
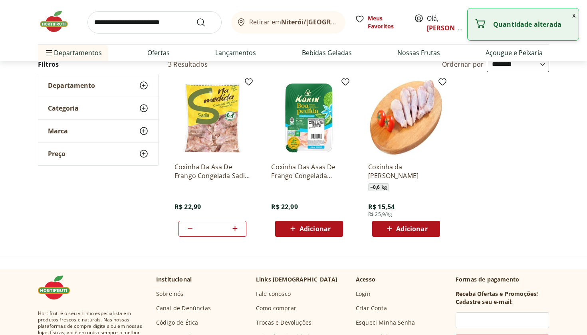
click at [235, 227] on icon at bounding box center [235, 229] width 10 height 10
type input "*"
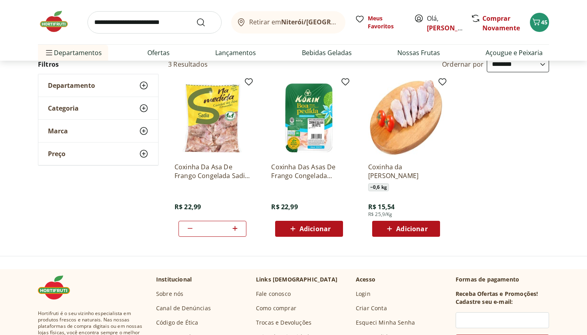
click at [132, 19] on input "search" at bounding box center [154, 22] width 134 height 22
type input "**********"
click at [206, 22] on button "Submit Search" at bounding box center [205, 23] width 19 height 10
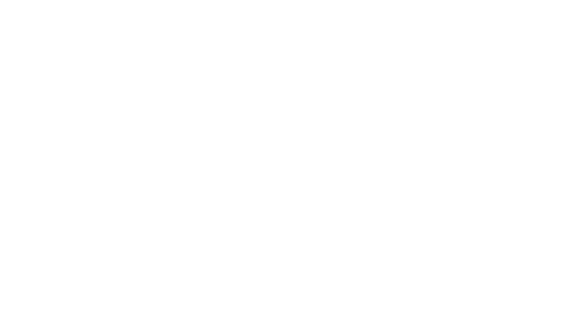
select select "**********"
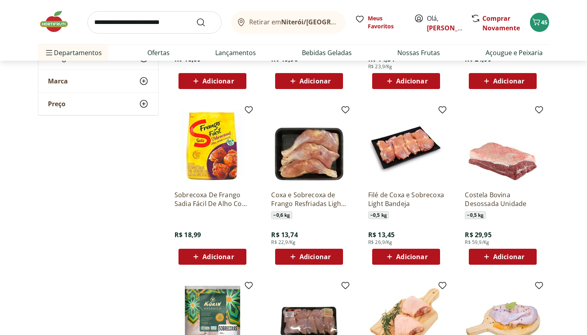
scroll to position [218, 0]
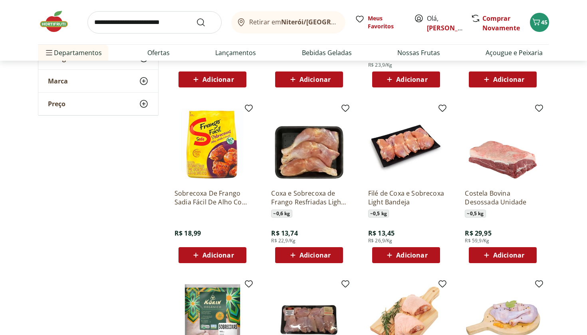
click at [410, 154] on img at bounding box center [406, 145] width 76 height 76
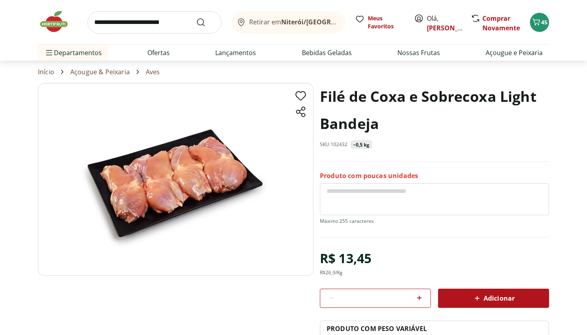
select select "**********"
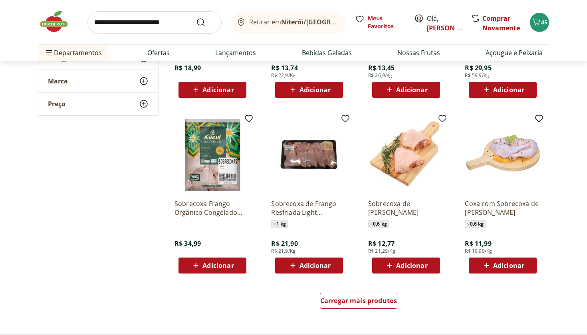
scroll to position [389, 0]
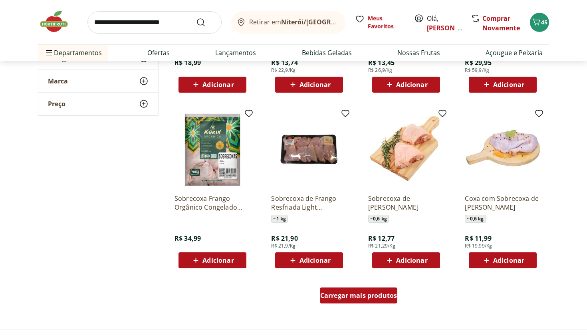
click at [367, 293] on span "Carregar mais produtos" at bounding box center [358, 295] width 77 height 6
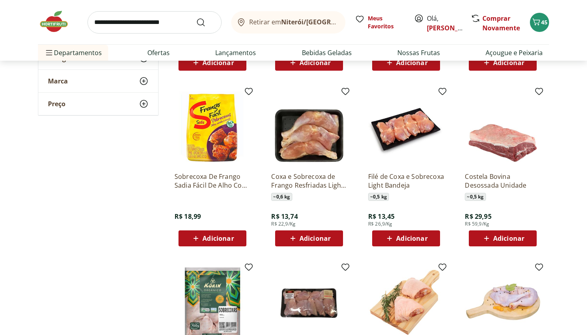
scroll to position [232, 0]
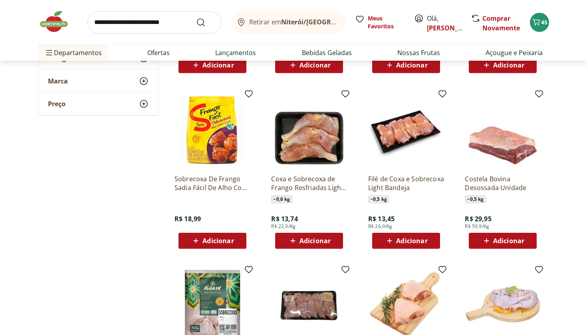
click at [411, 240] on span "Adicionar" at bounding box center [411, 241] width 31 height 6
click at [431, 238] on icon at bounding box center [428, 241] width 10 height 10
type input "*"
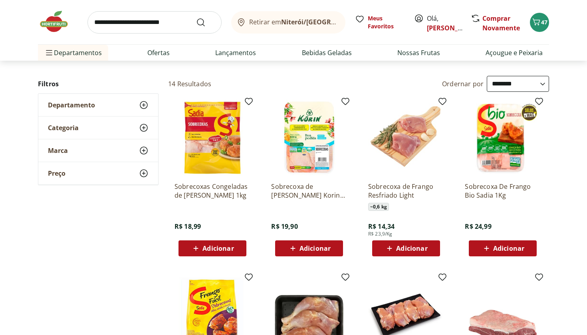
scroll to position [49, 0]
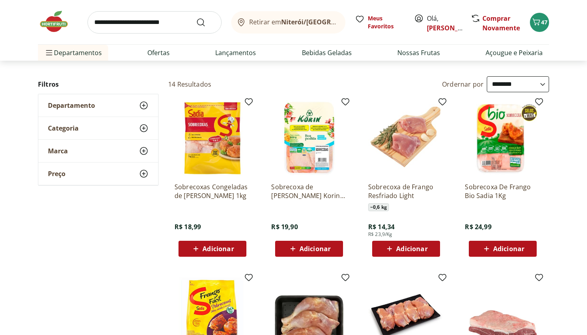
click at [508, 149] on img at bounding box center [503, 138] width 76 height 76
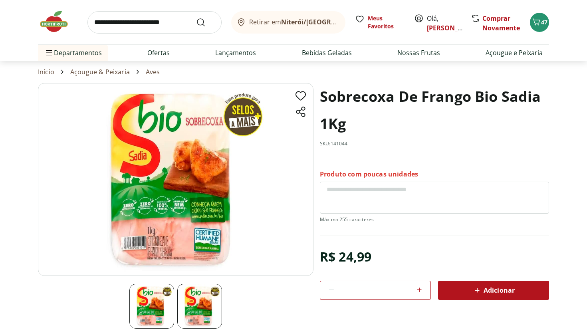
select select "**********"
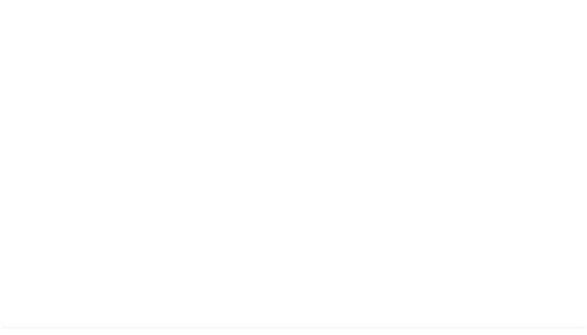
scroll to position [49, 0]
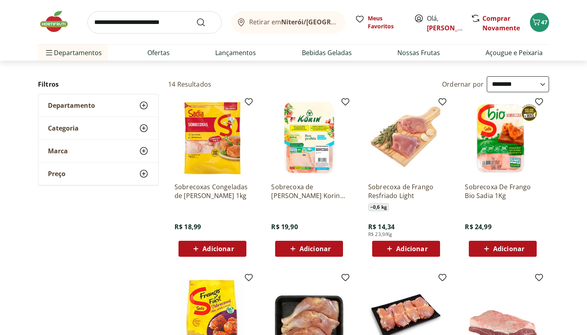
click at [221, 149] on img at bounding box center [213, 138] width 76 height 76
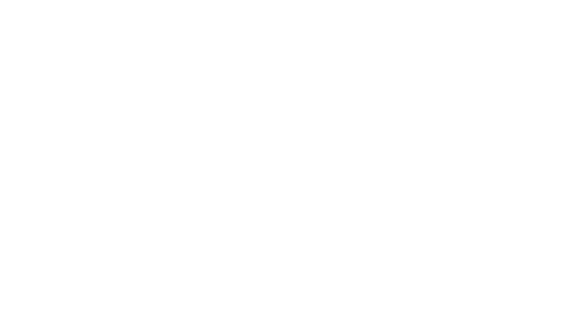
select select "**********"
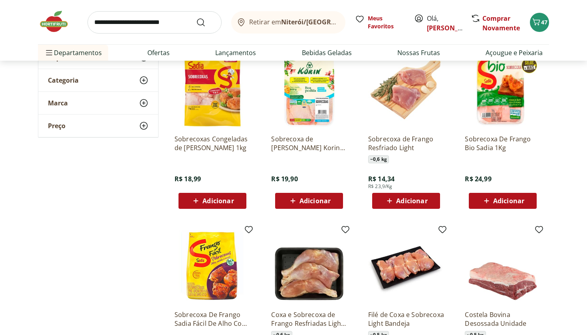
scroll to position [88, 0]
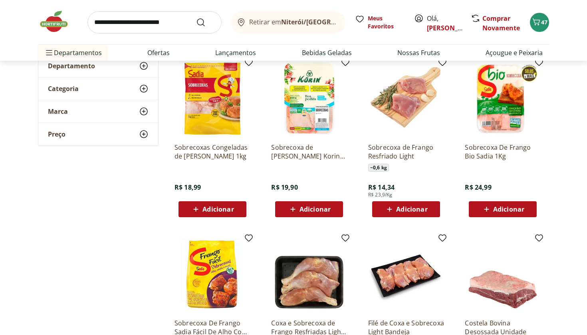
click at [405, 106] on img at bounding box center [406, 99] width 76 height 76
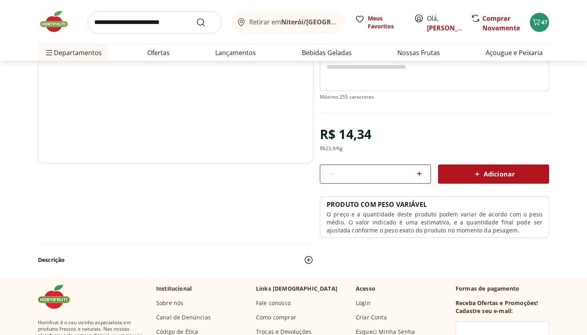
scroll to position [113, 0]
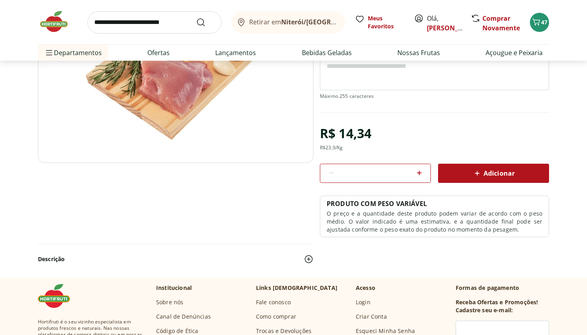
select select "**********"
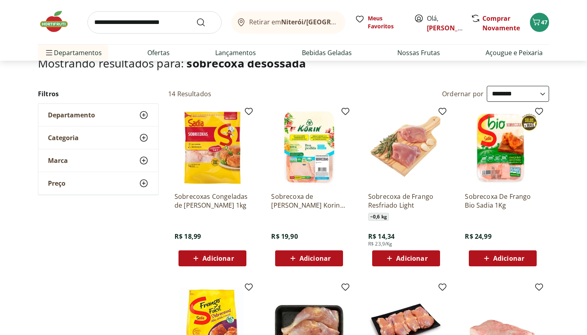
scroll to position [38, 0]
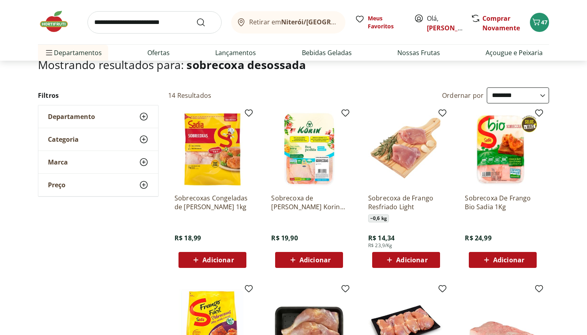
click at [132, 24] on input "search" at bounding box center [154, 22] width 134 height 22
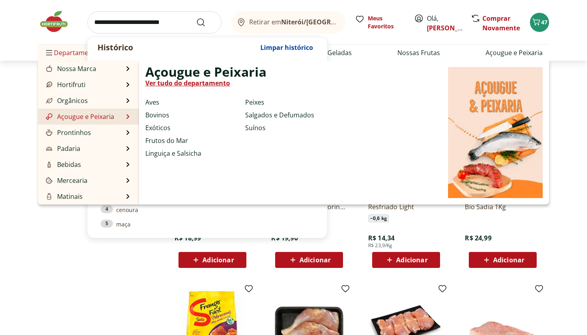
click at [87, 117] on link "Açougue e Peixaria" at bounding box center [79, 117] width 70 height 10
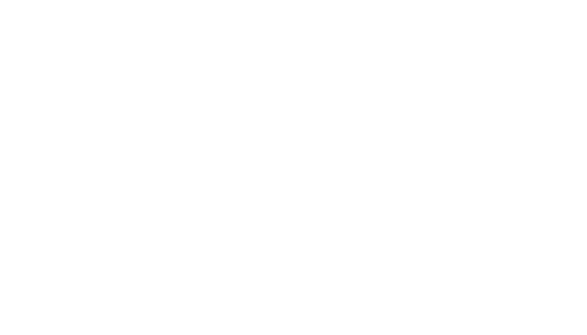
select select "**********"
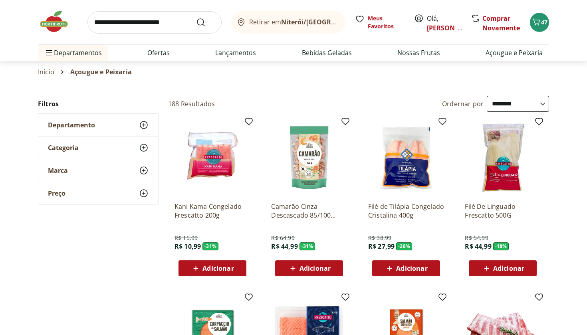
click at [142, 149] on icon at bounding box center [144, 148] width 10 height 10
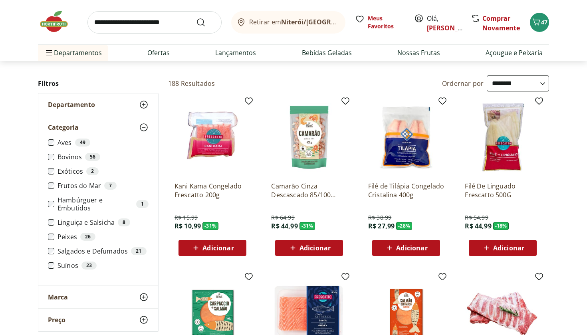
scroll to position [21, 0]
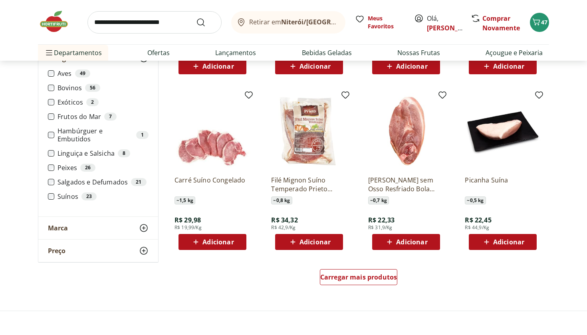
scroll to position [379, 0]
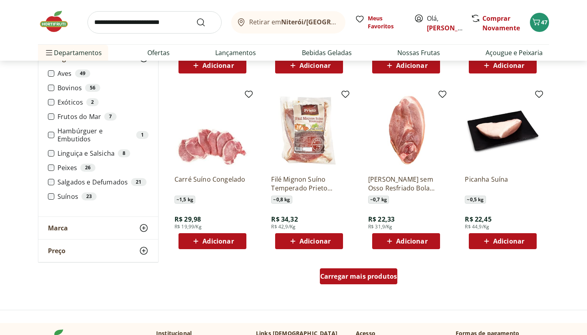
click at [345, 281] on div "Carregar mais produtos" at bounding box center [359, 276] width 78 height 16
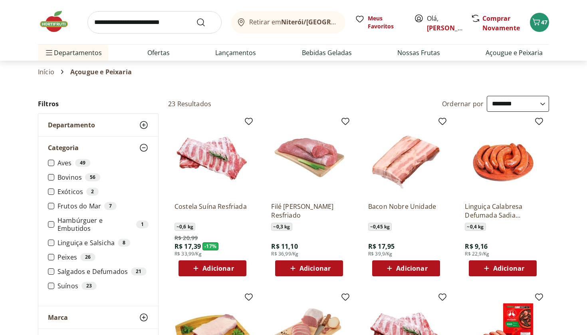
scroll to position [7, 0]
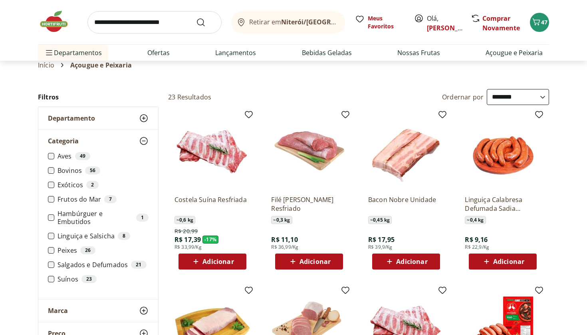
click at [315, 262] on span "Adicionar" at bounding box center [315, 261] width 31 height 6
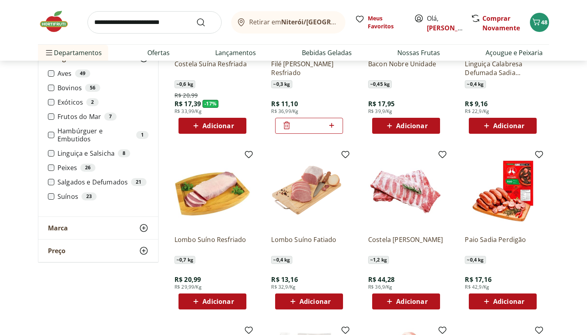
scroll to position [139, 0]
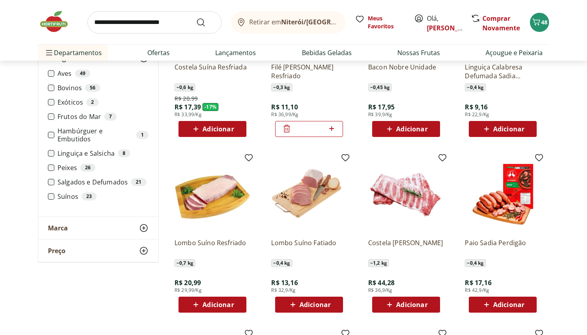
click at [219, 308] on span "Adicionar" at bounding box center [218, 305] width 31 height 6
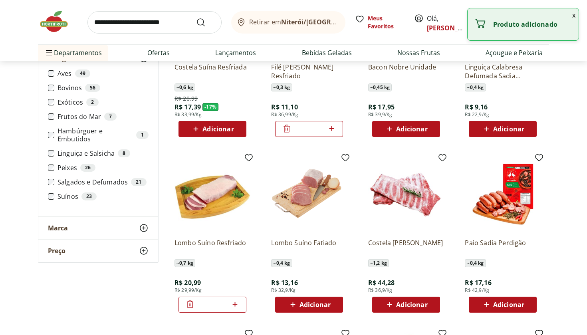
click at [191, 305] on icon at bounding box center [190, 305] width 10 height 10
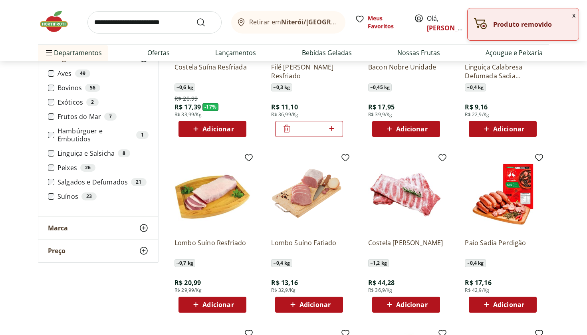
click at [319, 304] on span "Adicionar" at bounding box center [315, 305] width 31 height 6
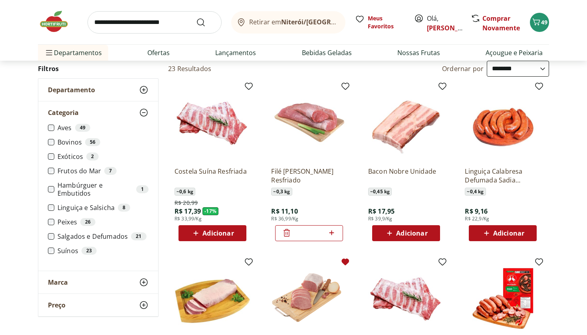
scroll to position [41, 0]
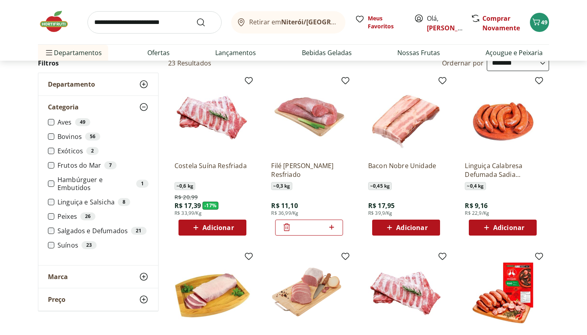
click at [226, 119] on img at bounding box center [213, 117] width 76 height 76
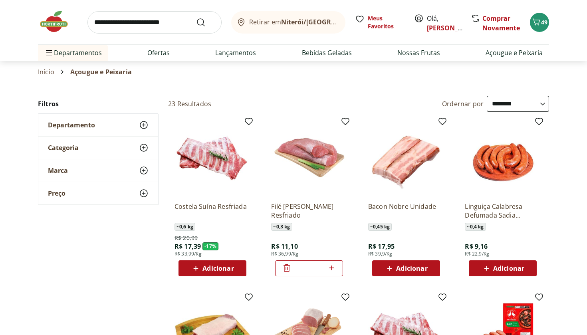
select select "**********"
click at [541, 24] on icon "Carrinho" at bounding box center [537, 22] width 10 height 10
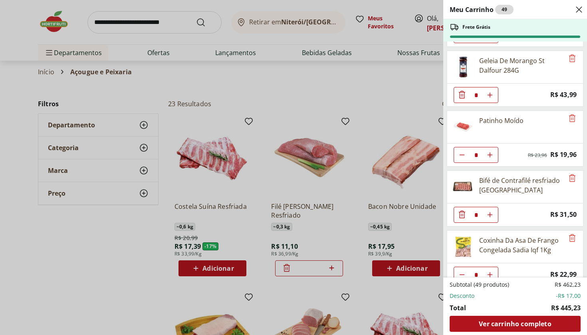
scroll to position [1317, 0]
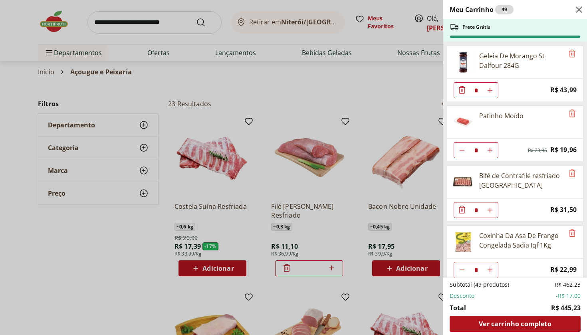
click at [463, 149] on icon "Diminuir Quantidade" at bounding box center [462, 150] width 6 height 6
type input "*"
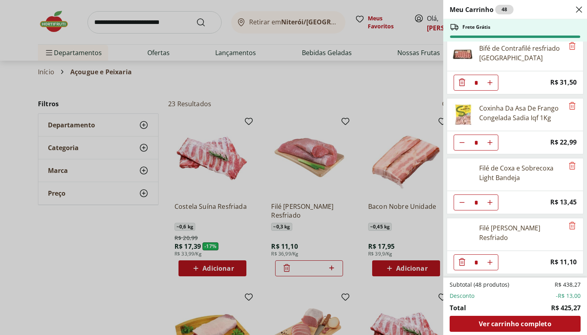
scroll to position [1447, 0]
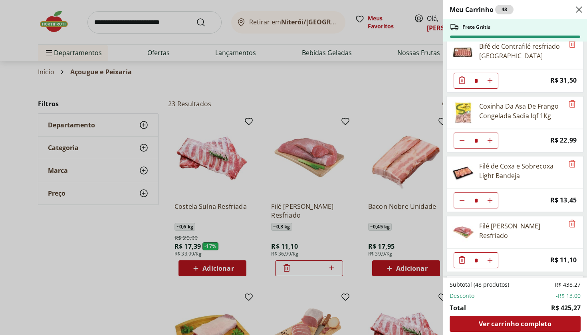
click at [489, 258] on icon "Aumentar Quantidade" at bounding box center [490, 260] width 6 height 6
type input "*"
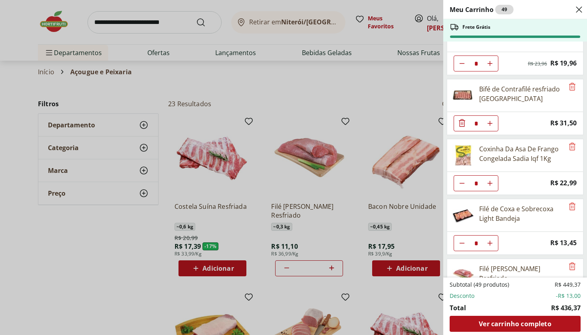
scroll to position [1402, 0]
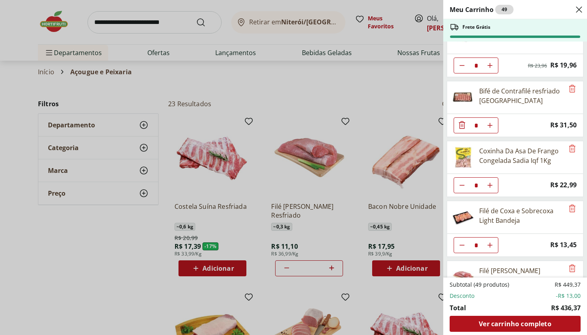
click at [463, 183] on icon "Diminuir Quantidade" at bounding box center [462, 185] width 6 height 6
type input "*"
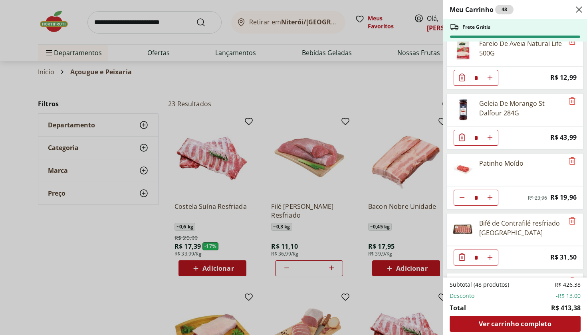
scroll to position [1257, 0]
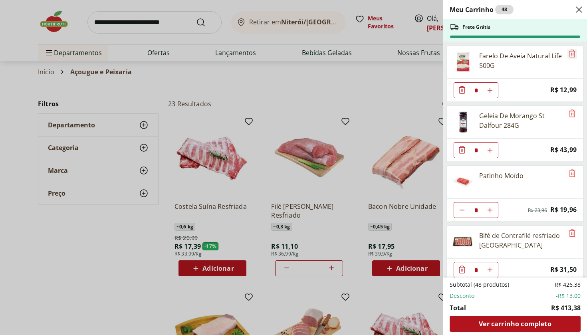
click at [569, 56] on icon "Remove" at bounding box center [573, 54] width 10 height 10
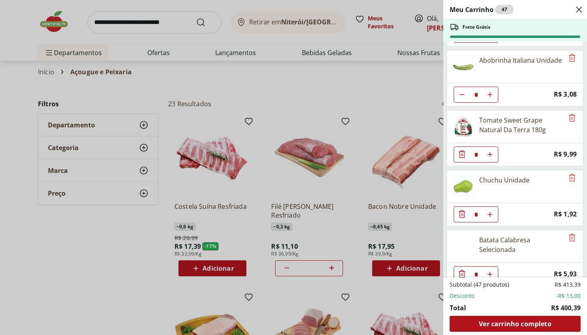
scroll to position [829, 0]
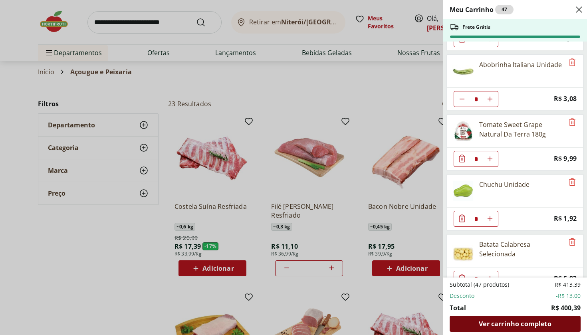
click at [506, 326] on span "Ver carrinho completo" at bounding box center [515, 324] width 72 height 6
